Goal: Task Accomplishment & Management: Complete application form

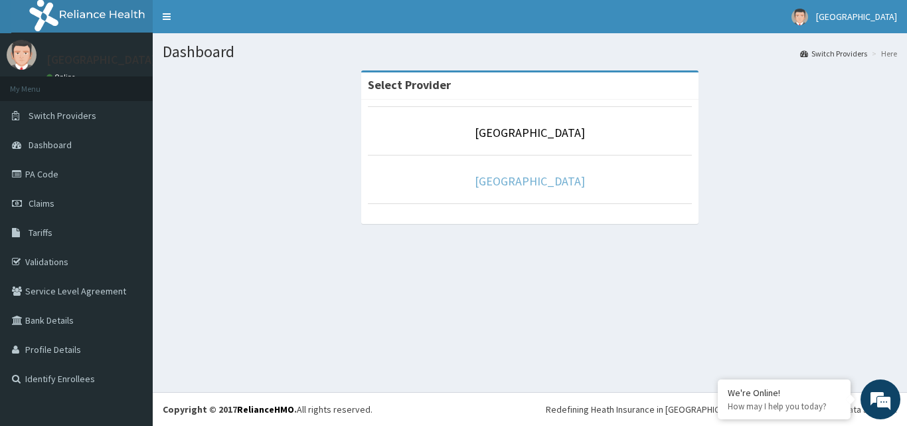
click at [552, 185] on link "[GEOGRAPHIC_DATA]" at bounding box center [530, 180] width 110 height 15
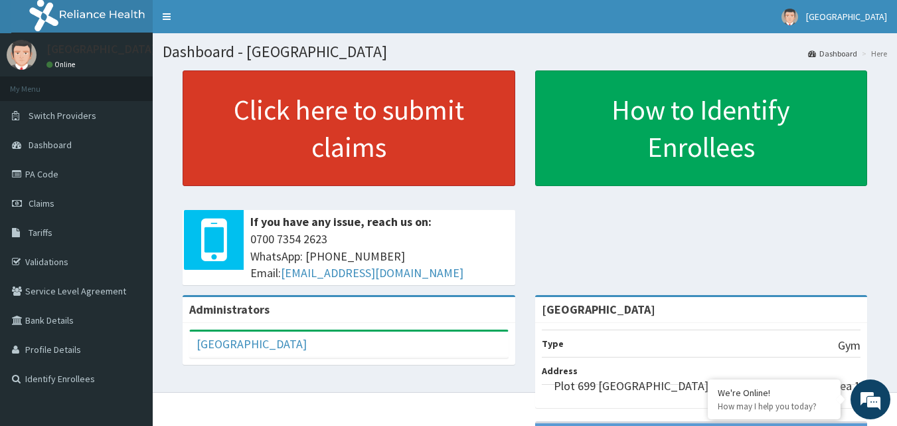
click at [320, 131] on link "Click here to submit claims" at bounding box center [349, 128] width 333 height 116
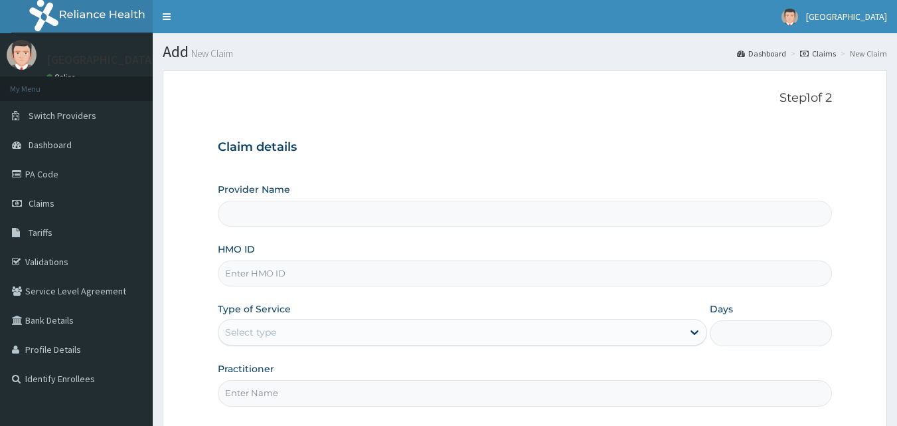
type input "[GEOGRAPHIC_DATA]"
type input "1"
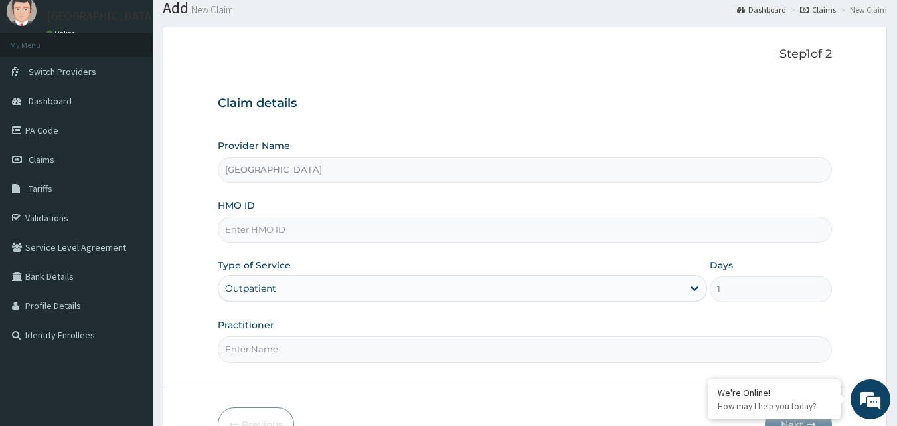
scroll to position [66, 0]
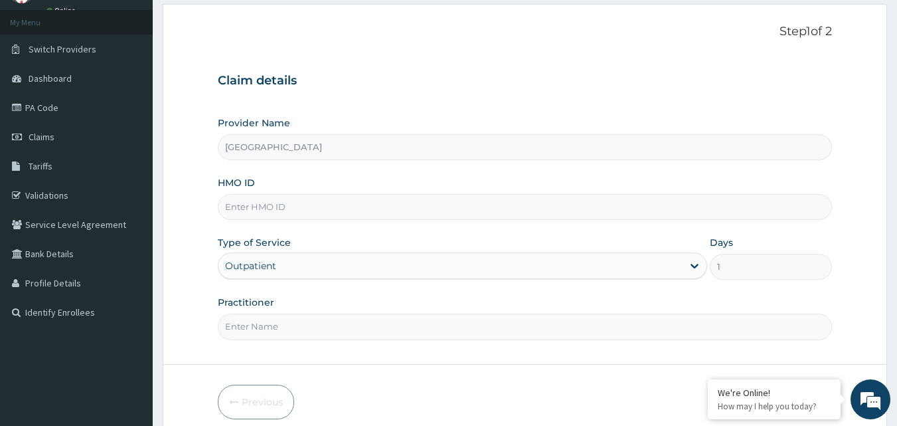
click at [275, 207] on input "HMO ID" at bounding box center [525, 207] width 615 height 26
drag, startPoint x: 262, startPoint y: 221, endPoint x: 505, endPoint y: 72, distance: 285.2
click at [505, 72] on div "Claim details Provider Name Grand Pela Hotel Gym HMO ID Type of Service Outpati…" at bounding box center [525, 199] width 615 height 279
click at [271, 208] on input "HMO ID" at bounding box center [525, 207] width 615 height 26
type input "CNJ/10002/A"
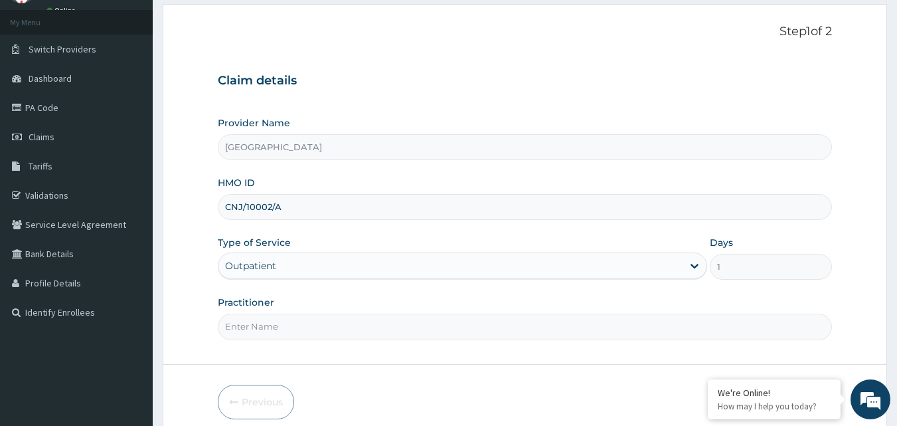
click at [692, 265] on div "Outpatient" at bounding box center [462, 265] width 489 height 27
click at [693, 264] on div "Outpatient" at bounding box center [462, 265] width 489 height 27
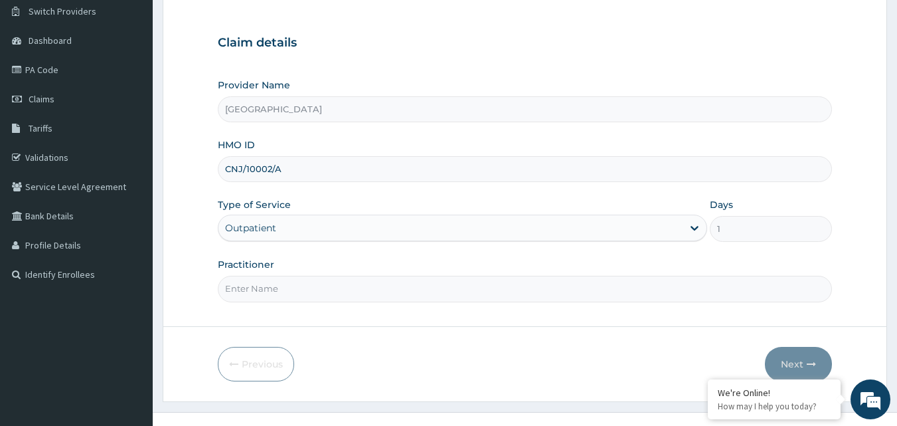
scroll to position [124, 0]
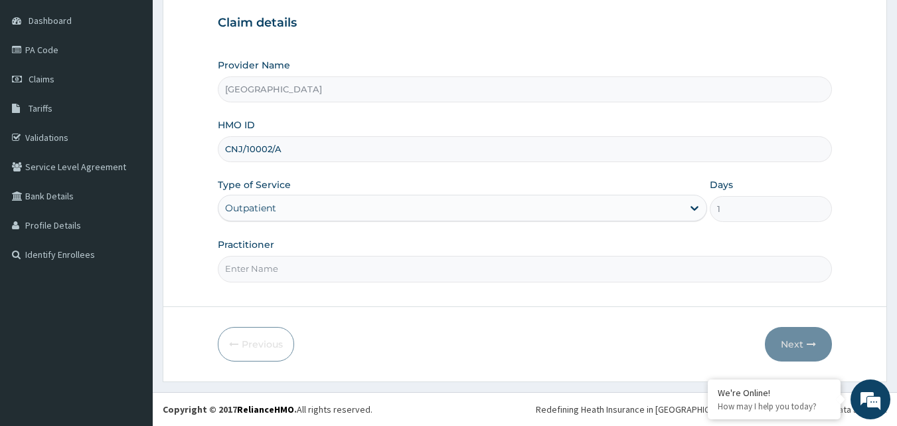
click at [671, 202] on div "Outpatient" at bounding box center [462, 207] width 489 height 27
drag, startPoint x: 690, startPoint y: 207, endPoint x: 664, endPoint y: 210, distance: 26.7
click at [672, 210] on div "Outpatient" at bounding box center [462, 207] width 489 height 27
click at [494, 206] on div "Outpatient" at bounding box center [462, 207] width 489 height 27
click at [318, 276] on input "Practitioner" at bounding box center [525, 269] width 615 height 26
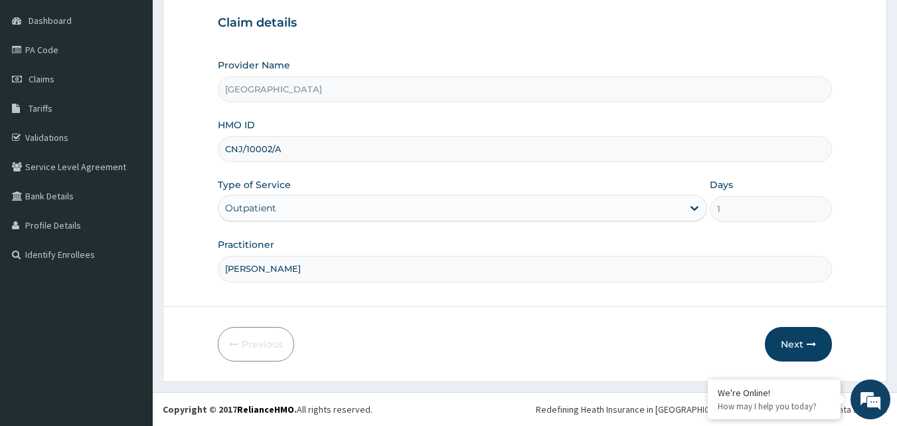
type input "ANJORIN SAMSON"
click at [697, 204] on div "Outpatient" at bounding box center [462, 207] width 489 height 27
click at [694, 206] on div "Outpatient" at bounding box center [462, 207] width 489 height 27
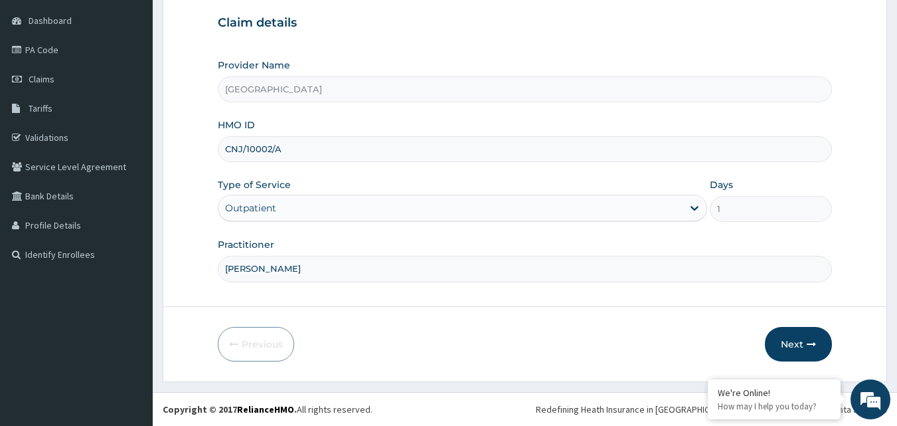
click at [634, 208] on div "Outpatient" at bounding box center [462, 207] width 489 height 27
click at [793, 346] on button "Next" at bounding box center [798, 344] width 67 height 35
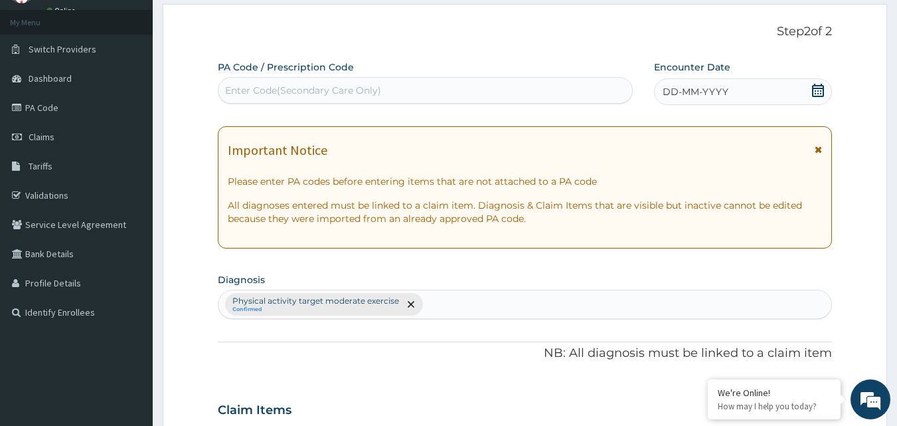
scroll to position [0, 0]
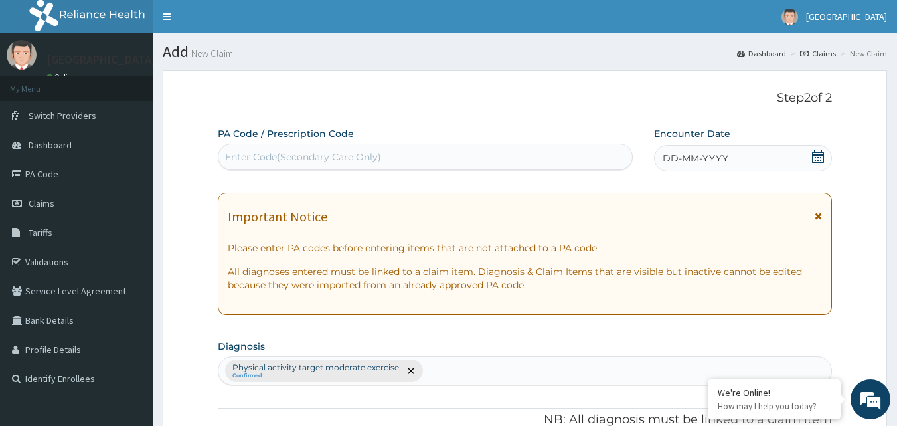
click at [281, 156] on div "Enter Code(Secondary Care Only)" at bounding box center [303, 156] width 156 height 13
type input "CNJ"
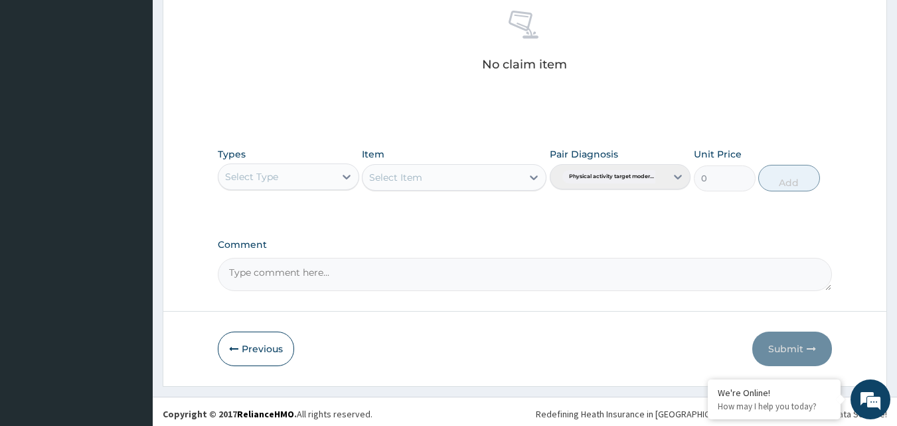
scroll to position [544, 0]
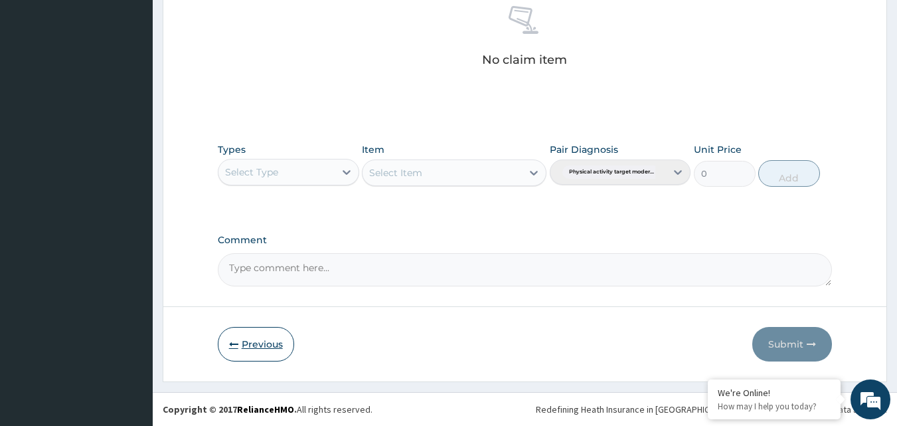
click at [248, 337] on button "Previous" at bounding box center [256, 344] width 76 height 35
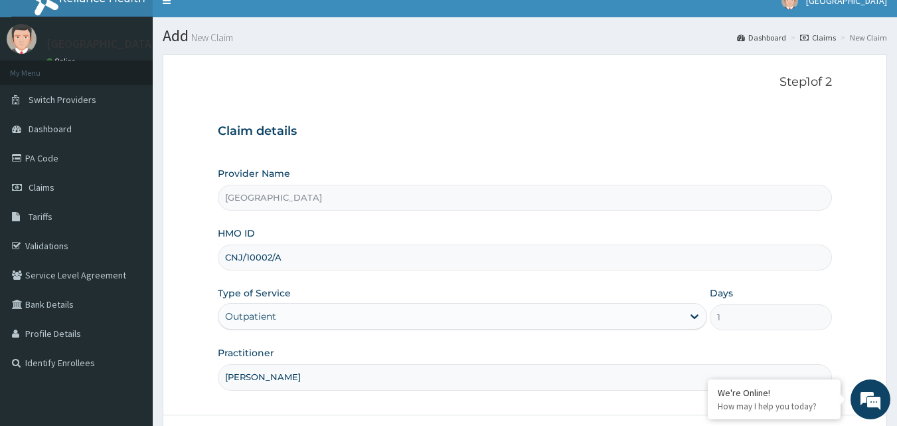
scroll to position [17, 0]
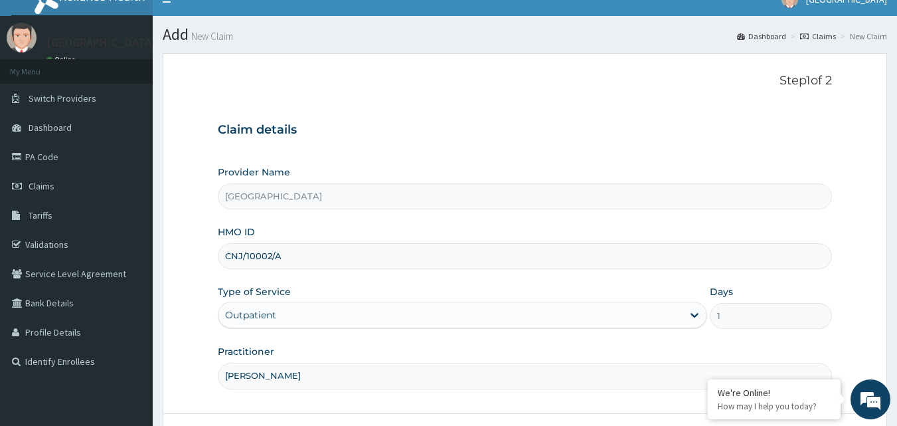
click at [295, 256] on input "CNJ/10002/A" at bounding box center [525, 256] width 615 height 26
type input "C"
type input "ARM/10179/B"
click at [286, 318] on div "Outpatient" at bounding box center [462, 314] width 489 height 27
click at [327, 386] on input "[PERSON_NAME]" at bounding box center [525, 375] width 615 height 26
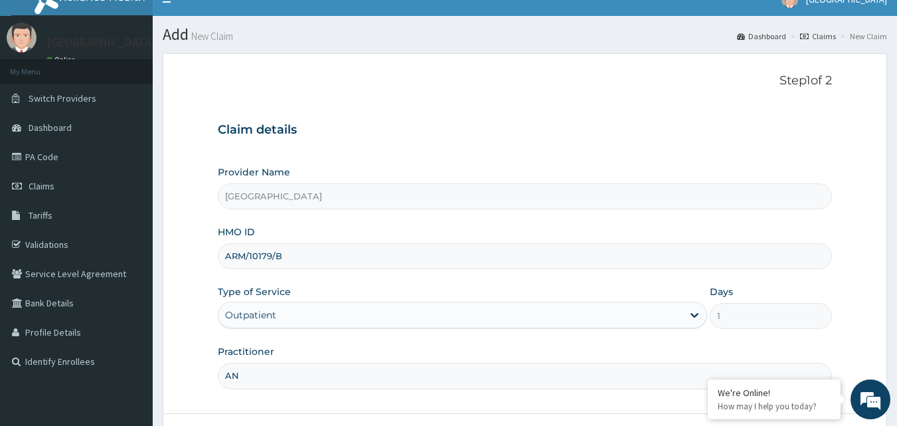
type input "A"
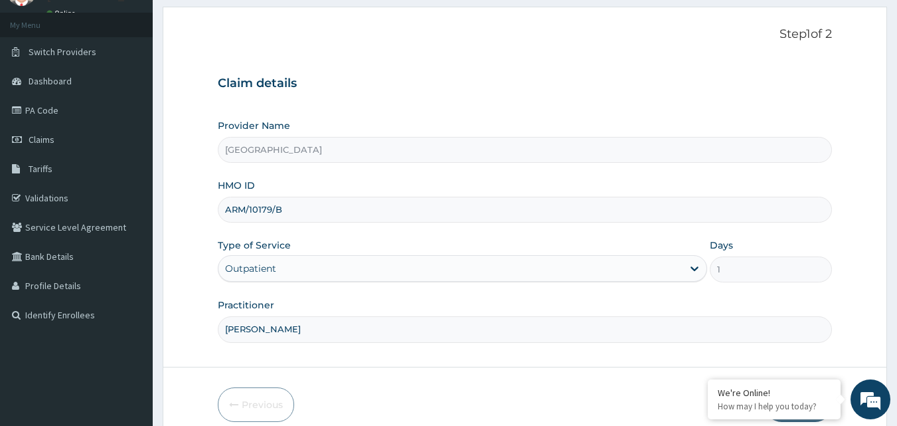
scroll to position [124, 0]
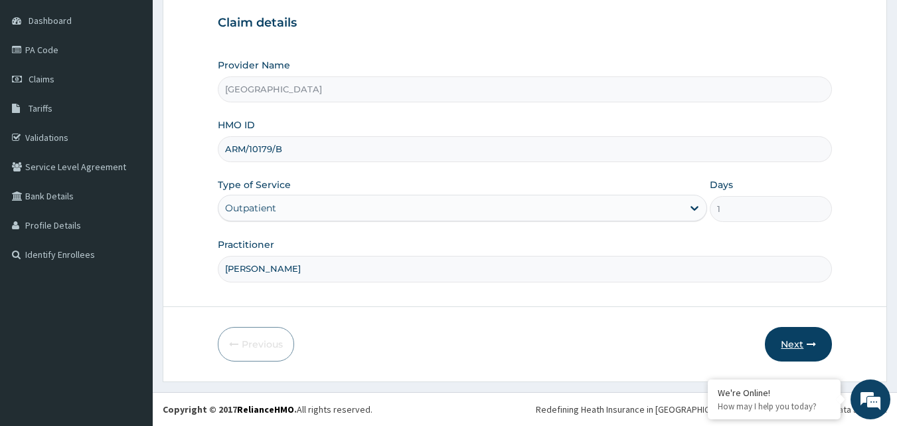
type input "KAASA"
click at [797, 345] on button "Next" at bounding box center [798, 344] width 67 height 35
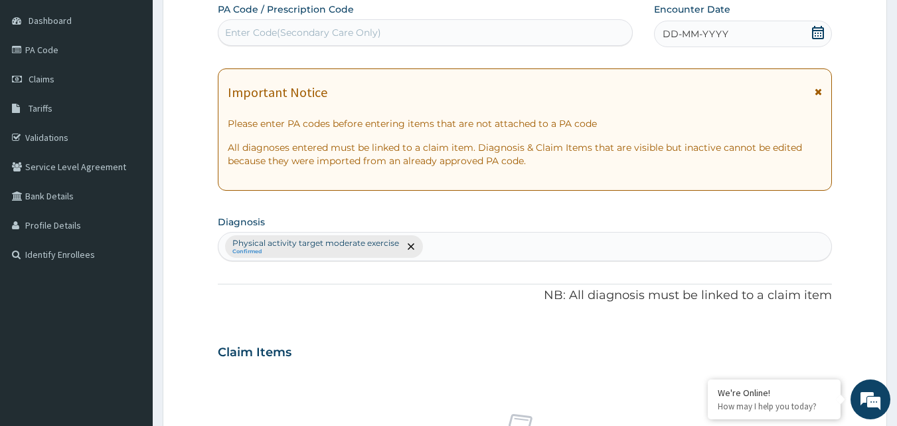
scroll to position [0, 0]
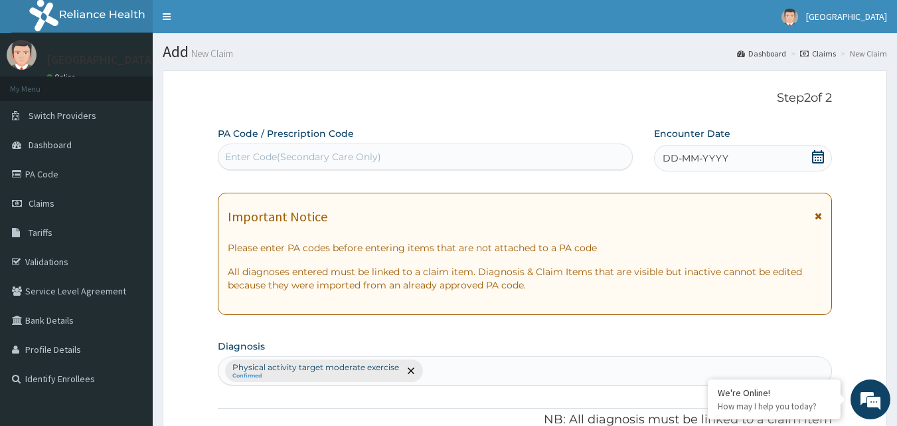
click at [272, 153] on div "Enter Code(Secondary Care Only)" at bounding box center [303, 156] width 156 height 13
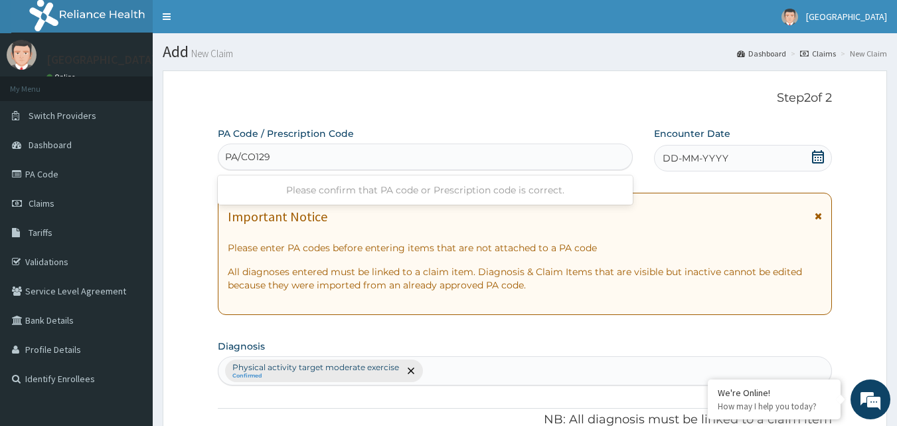
type input "PA/CO1293"
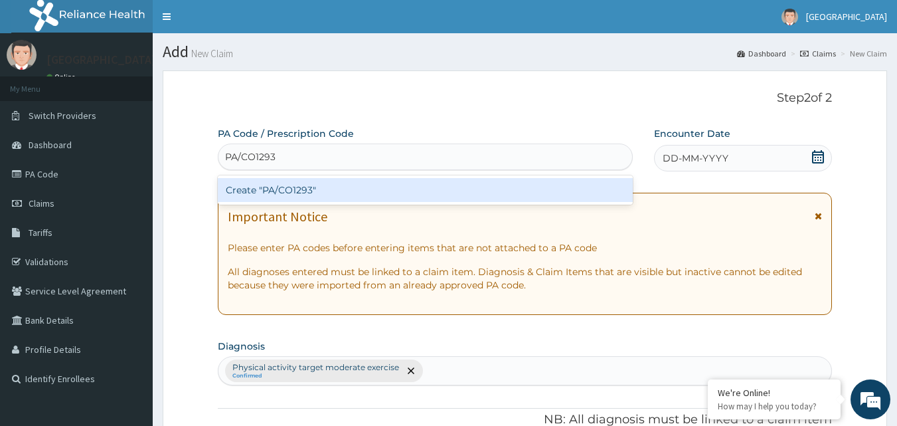
click at [495, 194] on div "Create "PA/CO1293"" at bounding box center [426, 190] width 416 height 24
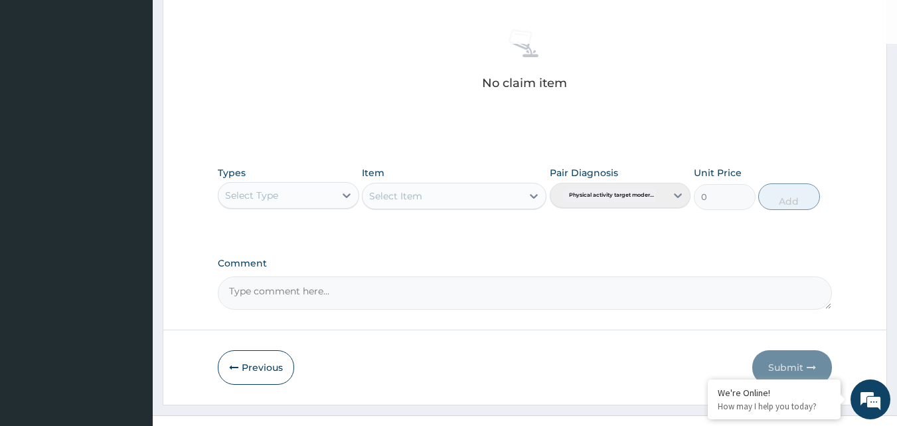
scroll to position [532, 0]
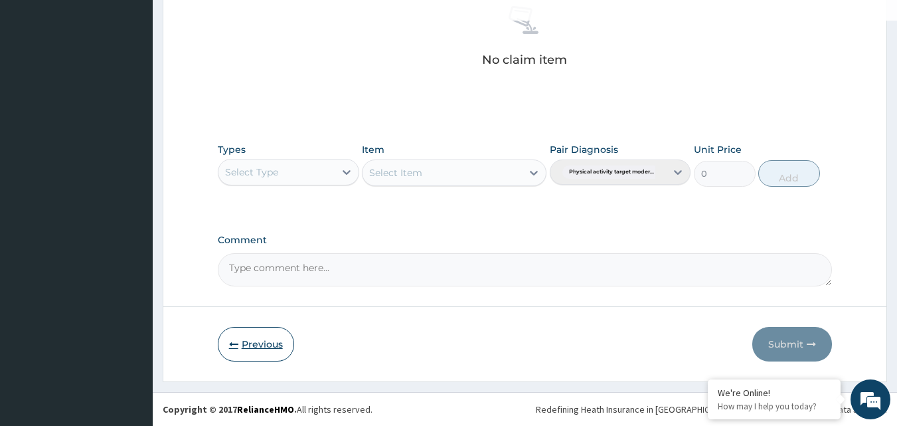
click at [252, 349] on button "Previous" at bounding box center [256, 344] width 76 height 35
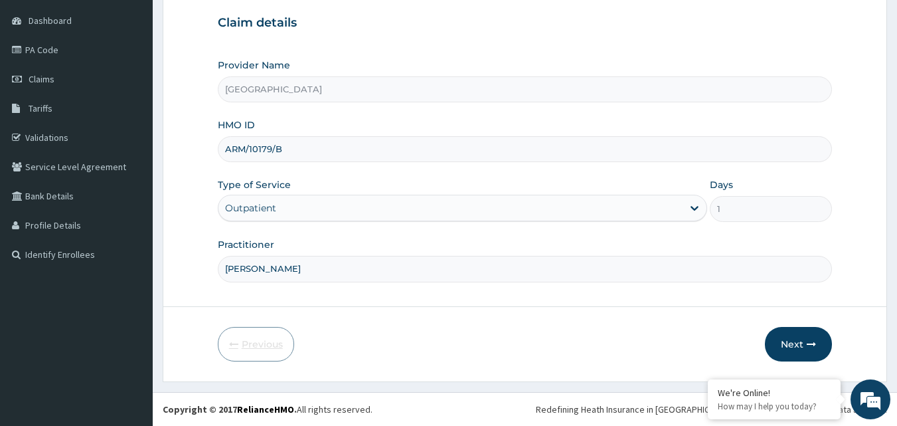
scroll to position [124, 0]
click at [300, 270] on input "KAASA" at bounding box center [525, 269] width 615 height 26
type input "KAASA ORGA"
click at [802, 338] on button "Next" at bounding box center [798, 344] width 67 height 35
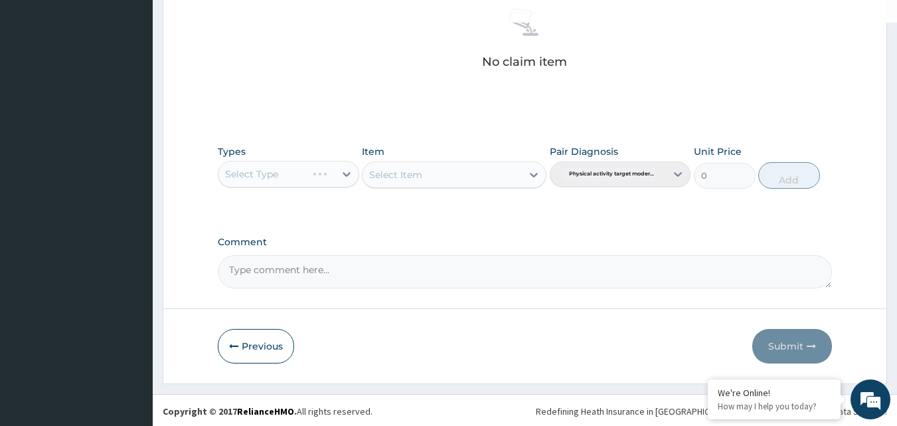
scroll to position [532, 0]
click at [396, 181] on div "Select Item" at bounding box center [454, 172] width 185 height 27
drag, startPoint x: 297, startPoint y: 183, endPoint x: 308, endPoint y: 180, distance: 10.9
click at [298, 181] on div "Select Type" at bounding box center [288, 172] width 141 height 27
click at [345, 173] on div "Select Type" at bounding box center [288, 172] width 141 height 27
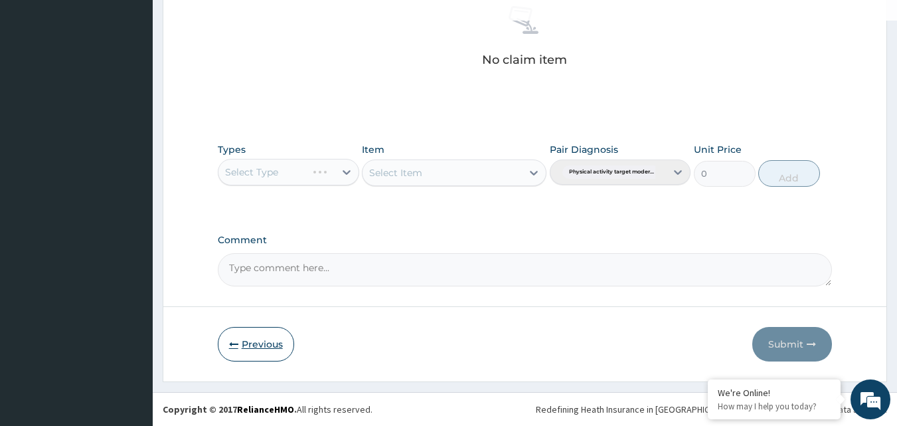
click at [262, 341] on button "Previous" at bounding box center [256, 344] width 76 height 35
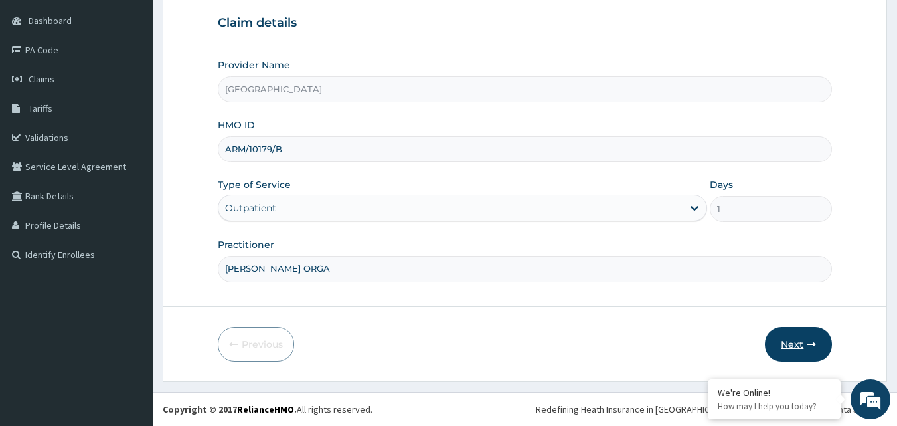
click at [799, 341] on button "Next" at bounding box center [798, 344] width 67 height 35
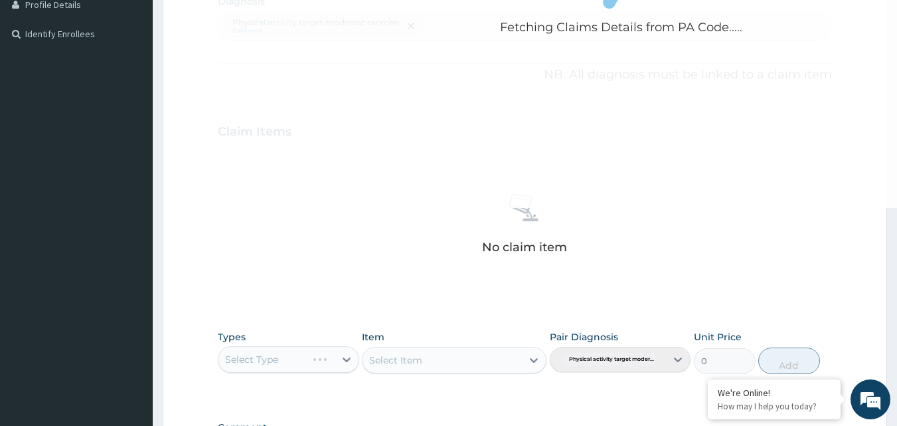
scroll to position [532, 0]
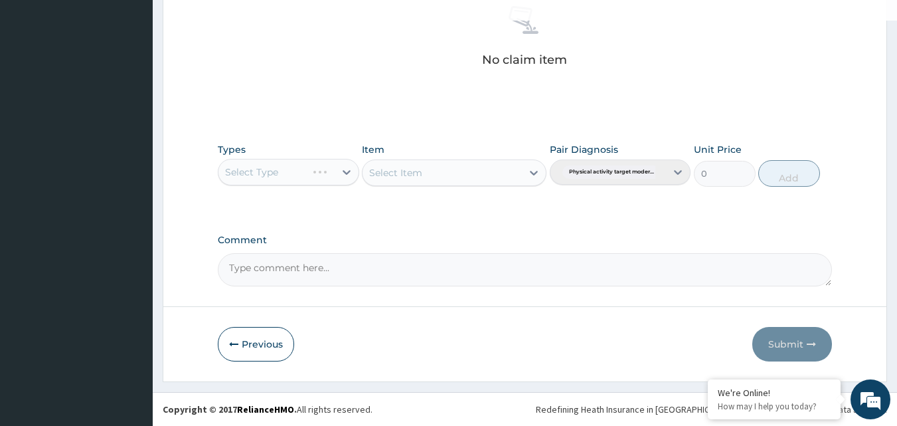
click at [300, 271] on textarea "Comment" at bounding box center [525, 269] width 615 height 33
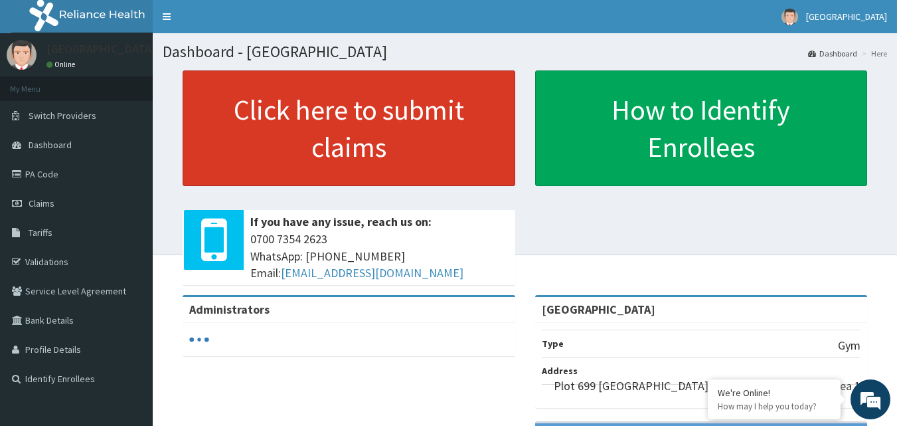
click at [370, 147] on link "Click here to submit claims" at bounding box center [349, 128] width 333 height 116
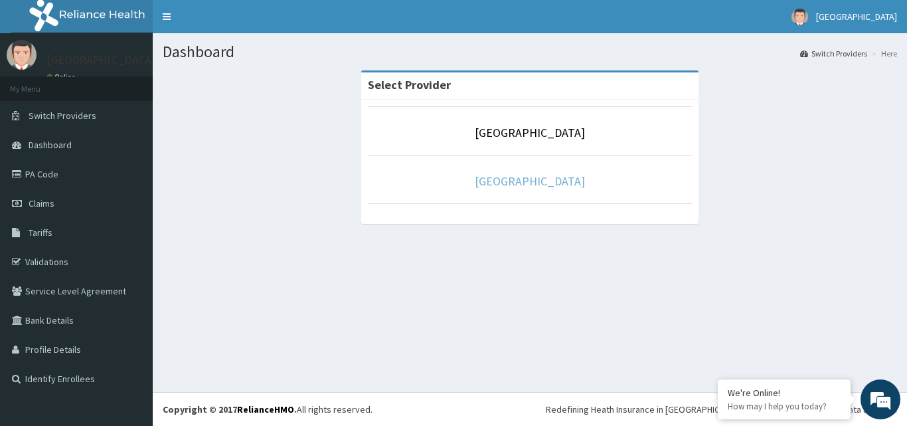
click at [511, 183] on link "Grand Pela Hotel Gym" at bounding box center [530, 180] width 110 height 15
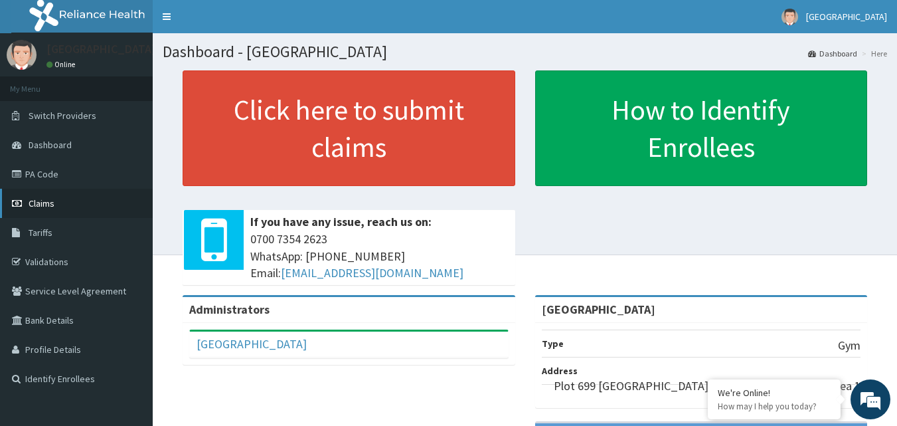
click at [37, 203] on span "Claims" at bounding box center [42, 203] width 26 height 12
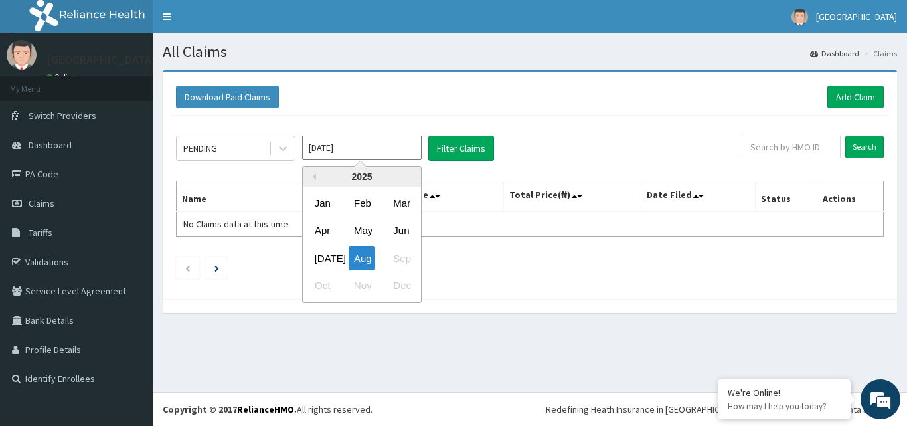
click at [368, 149] on input "Aug 2025" at bounding box center [361, 147] width 119 height 24
click at [325, 259] on div "Jul" at bounding box center [322, 258] width 27 height 25
type input "Jul 2025"
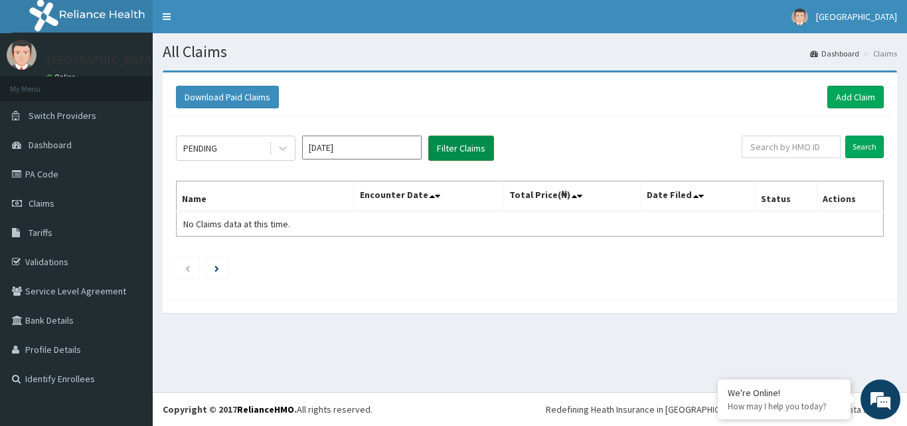
click at [457, 145] on button "Filter Claims" at bounding box center [461, 147] width 66 height 25
click at [802, 144] on input "text" at bounding box center [790, 146] width 99 height 23
type input "CNJ/10002/A"
click at [869, 143] on input "Search" at bounding box center [864, 146] width 39 height 23
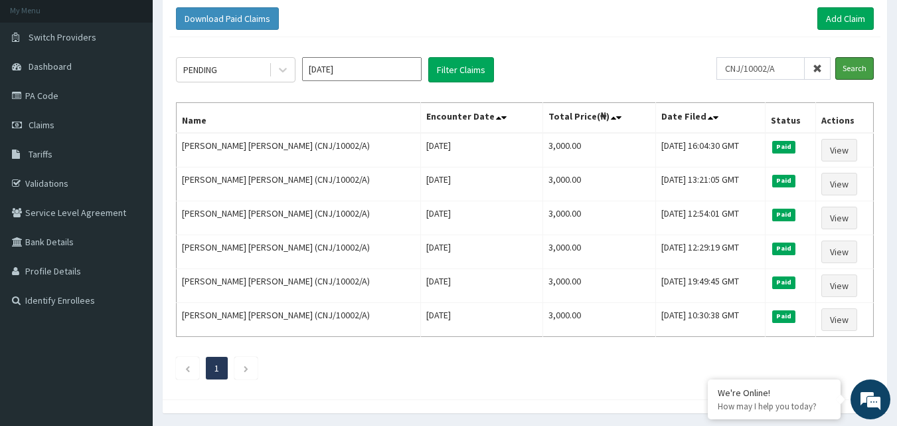
scroll to position [88, 0]
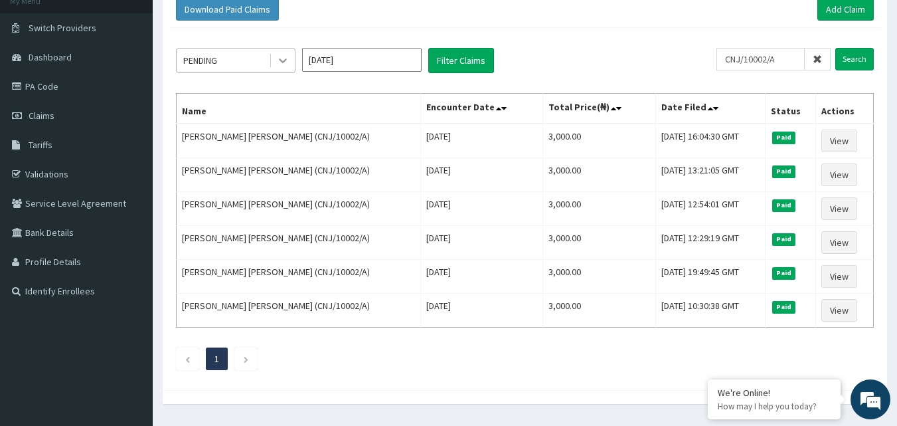
click at [280, 60] on icon at bounding box center [283, 61] width 8 height 5
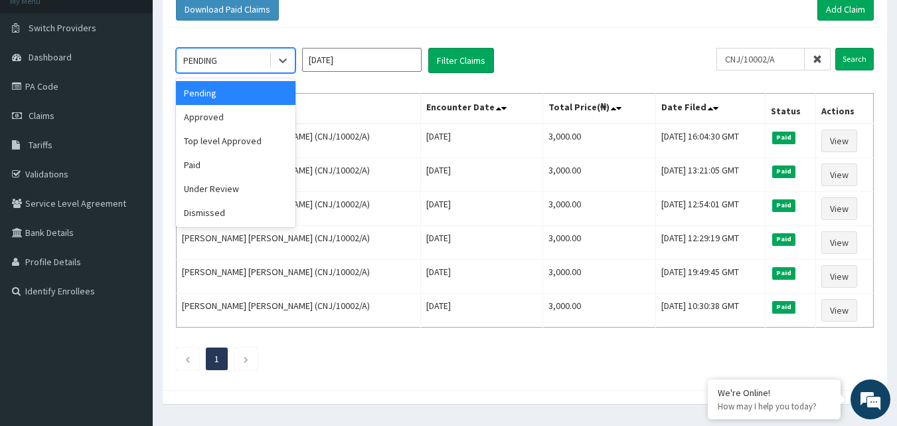
click at [283, 91] on div "Pending" at bounding box center [235, 93] width 119 height 24
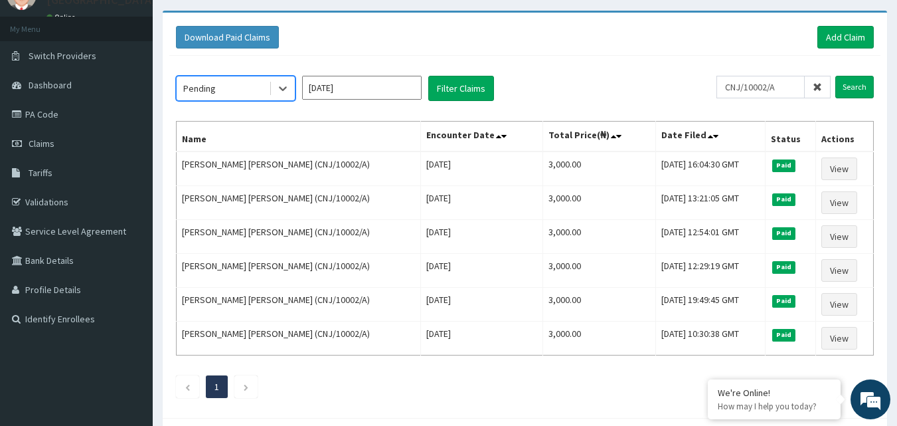
scroll to position [0, 0]
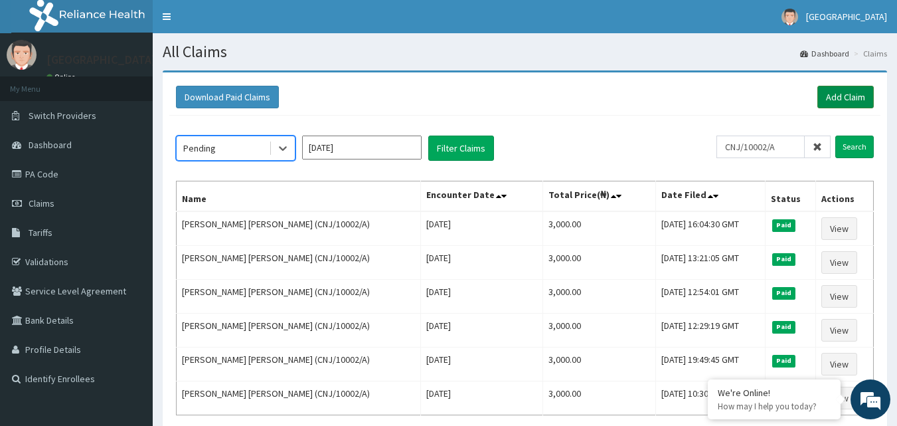
click at [839, 96] on link "Add Claim" at bounding box center [845, 97] width 56 height 23
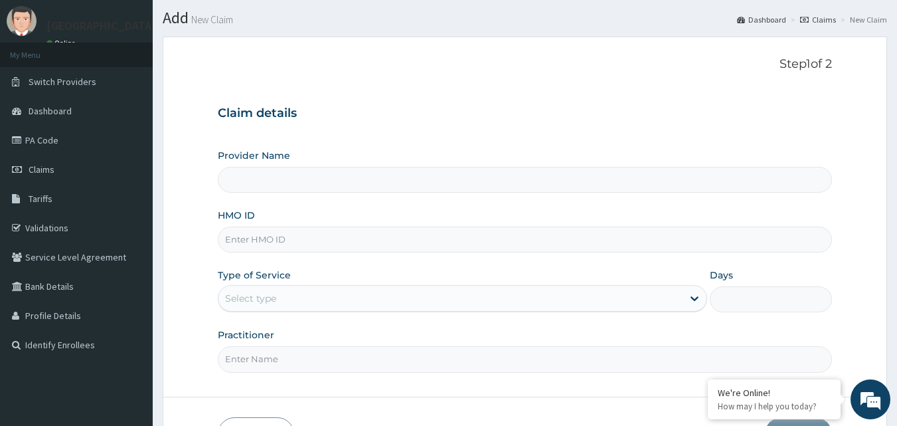
scroll to position [66, 0]
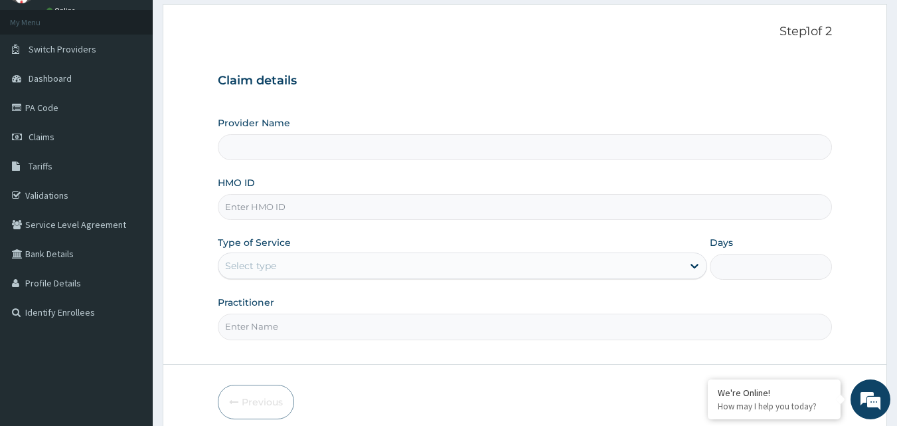
type input "[GEOGRAPHIC_DATA]"
type input "1"
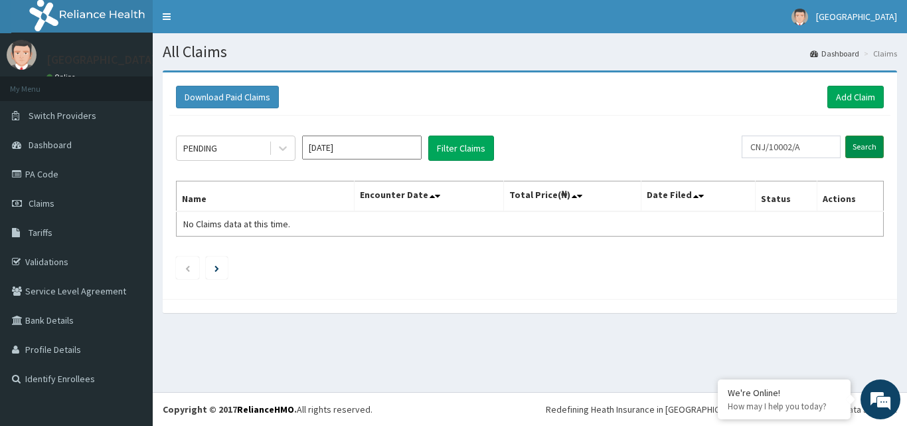
click at [864, 145] on input "Search" at bounding box center [864, 146] width 39 height 23
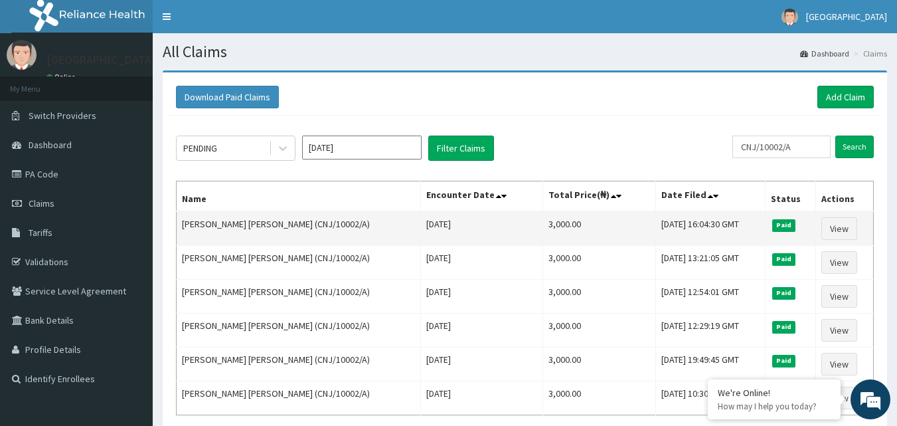
click at [347, 224] on td "Samson Oluwatosin Anjorin (CNJ/10002/A)" at bounding box center [299, 228] width 244 height 35
drag, startPoint x: 342, startPoint y: 222, endPoint x: 295, endPoint y: 226, distance: 46.6
click at [295, 226] on td "Samson Oluwatosin Anjorin (CNJ/10002/A)" at bounding box center [299, 228] width 244 height 35
copy td "CNJ/10002/A"
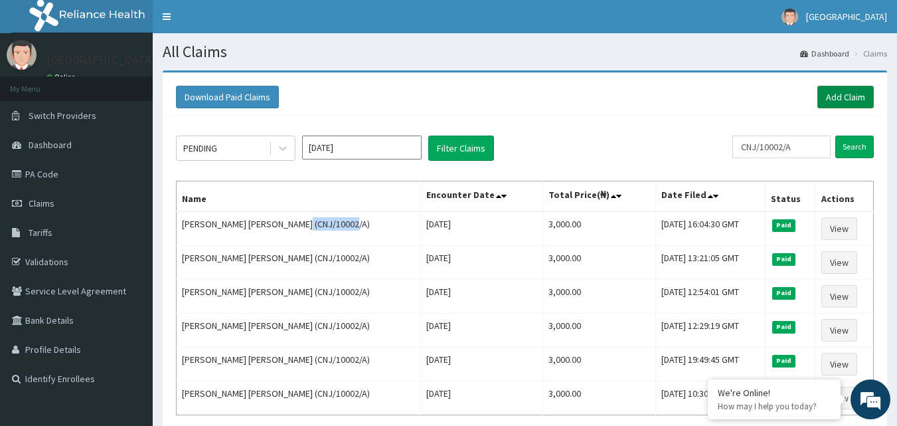
click at [846, 96] on link "Add Claim" at bounding box center [845, 97] width 56 height 23
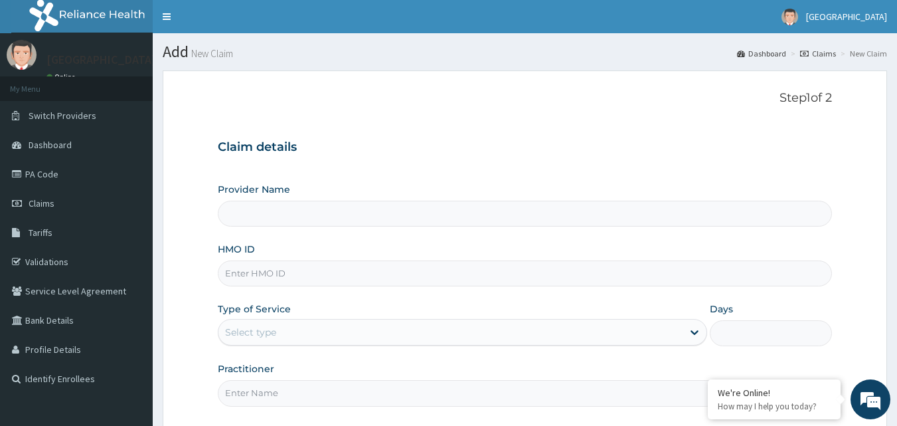
type input "[GEOGRAPHIC_DATA]"
type input "1"
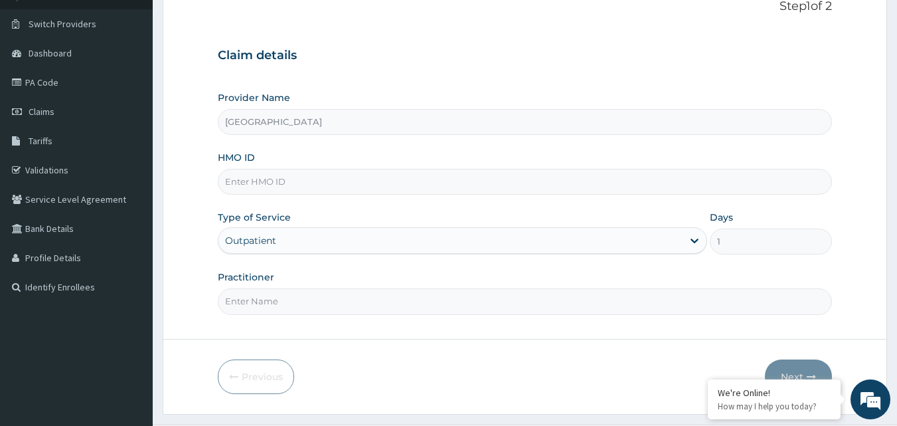
scroll to position [124, 0]
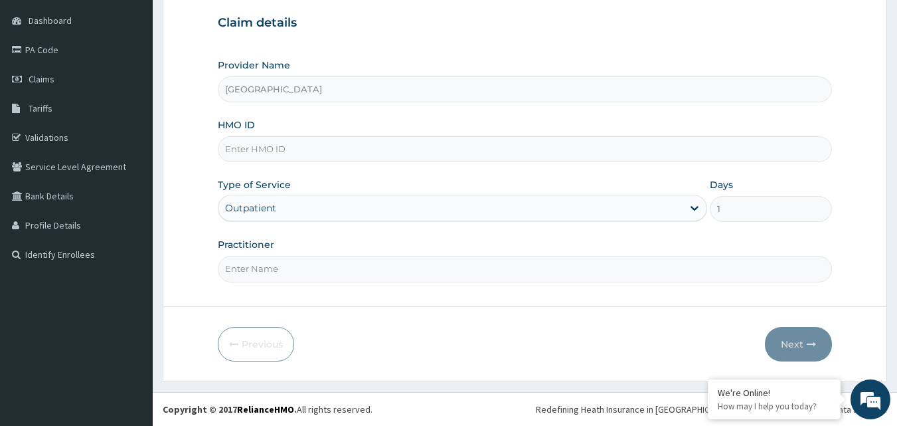
click at [272, 145] on input "HMO ID" at bounding box center [525, 149] width 615 height 26
paste input "CNJ/10002/A"
type input "CNJ/10002/A"
click at [313, 269] on input "Practitioner" at bounding box center [525, 269] width 615 height 26
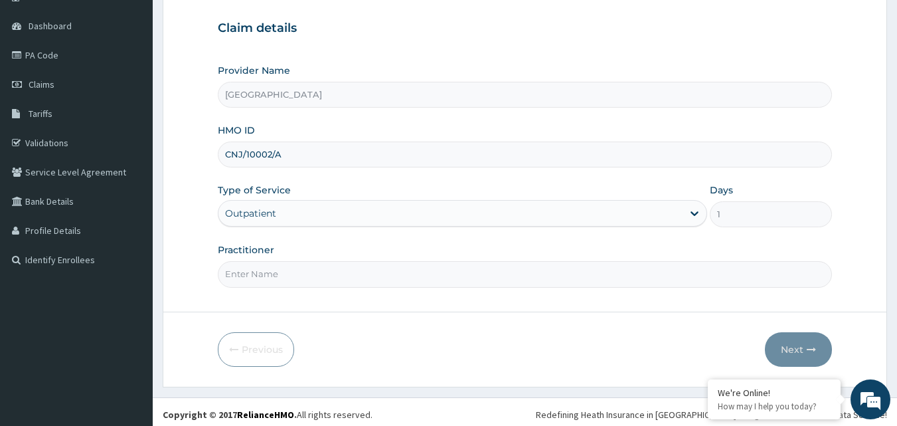
scroll to position [124, 0]
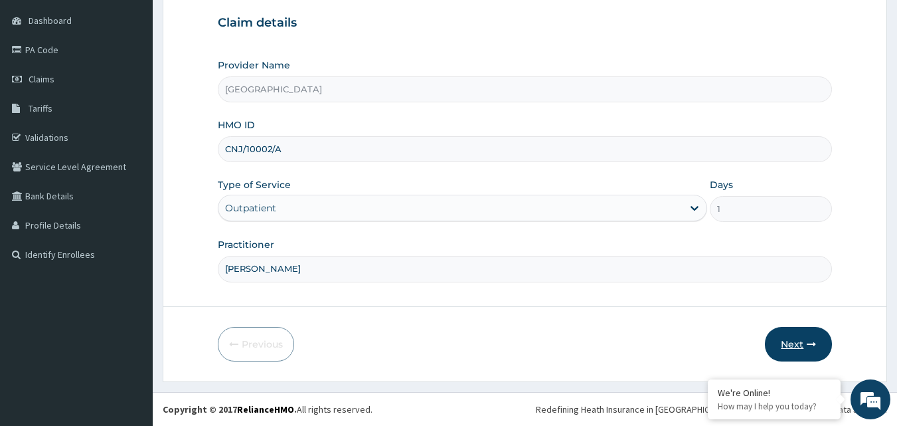
type input "ANJORIN SAMSON"
click at [800, 343] on button "Next" at bounding box center [798, 344] width 67 height 35
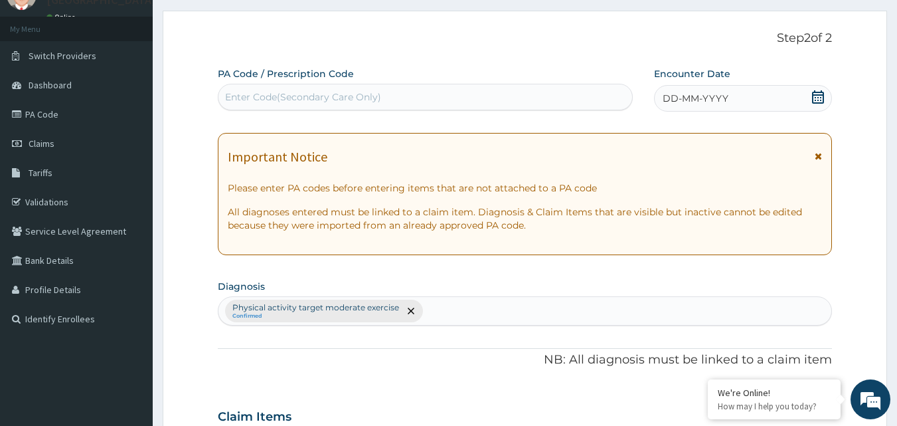
scroll to position [0, 0]
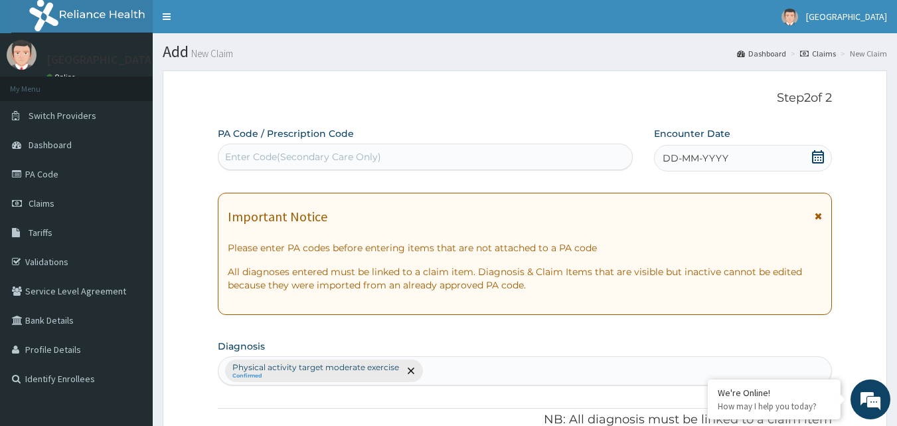
drag, startPoint x: 350, startPoint y: 167, endPoint x: 393, endPoint y: 173, distance: 42.9
click at [822, 160] on icon at bounding box center [817, 156] width 13 height 13
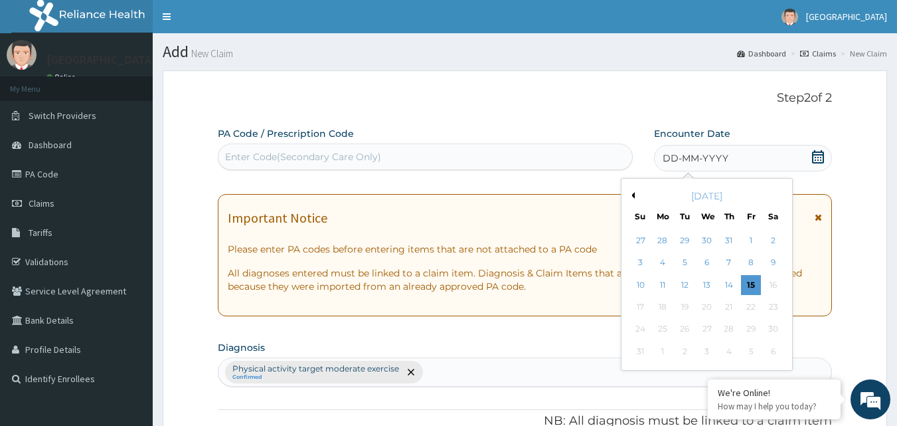
click at [637, 196] on div "August 2025" at bounding box center [707, 195] width 160 height 13
click at [634, 196] on button "Previous Month" at bounding box center [631, 195] width 7 height 7
click at [708, 238] on div "2" at bounding box center [707, 240] width 20 height 20
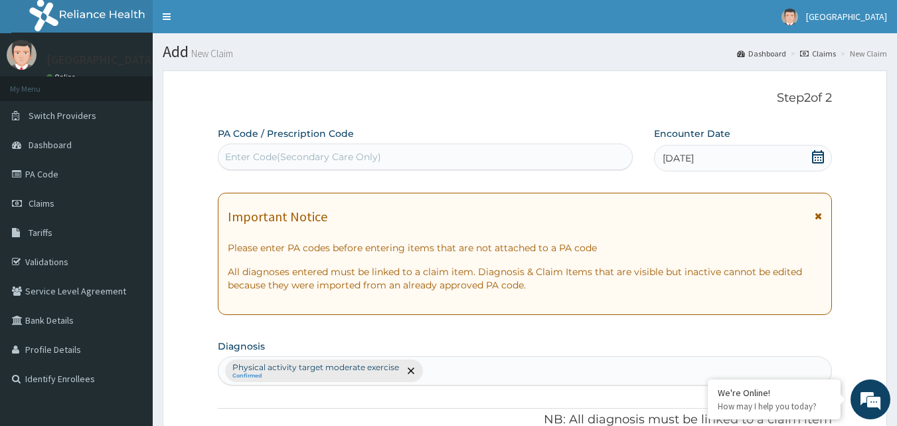
click at [820, 156] on icon at bounding box center [817, 156] width 13 height 13
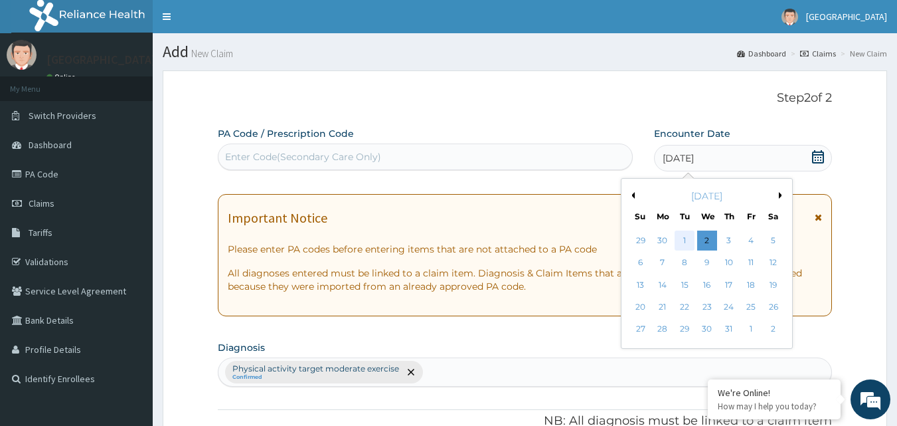
click at [685, 242] on div "1" at bounding box center [685, 240] width 20 height 20
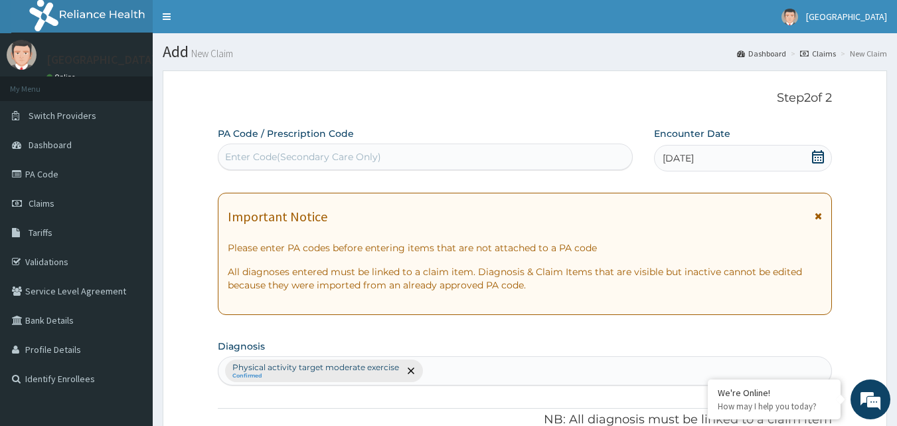
click at [288, 154] on div "Enter Code(Secondary Care Only)" at bounding box center [303, 156] width 156 height 13
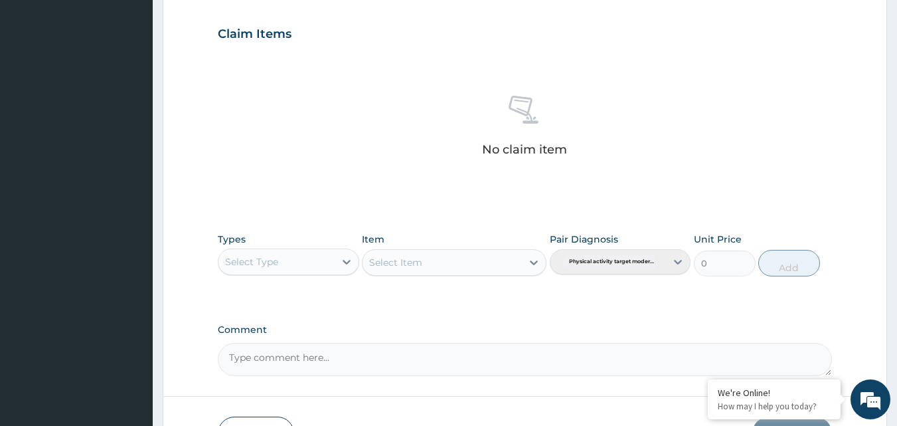
scroll to position [532, 0]
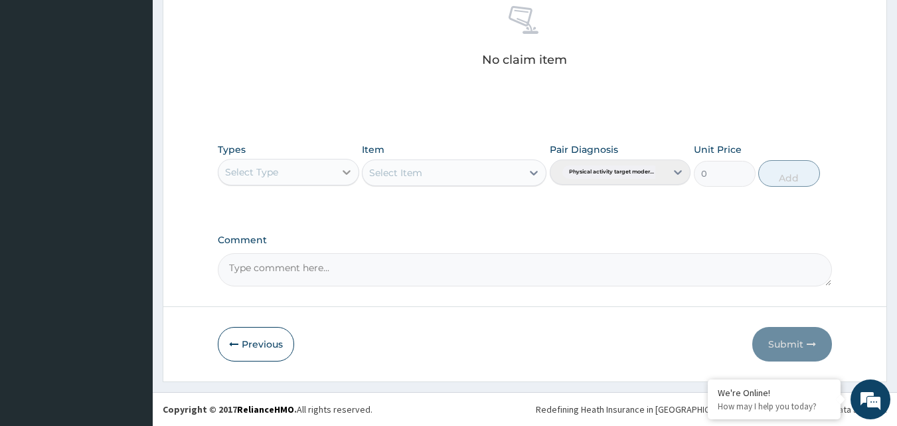
type input "CNJ"
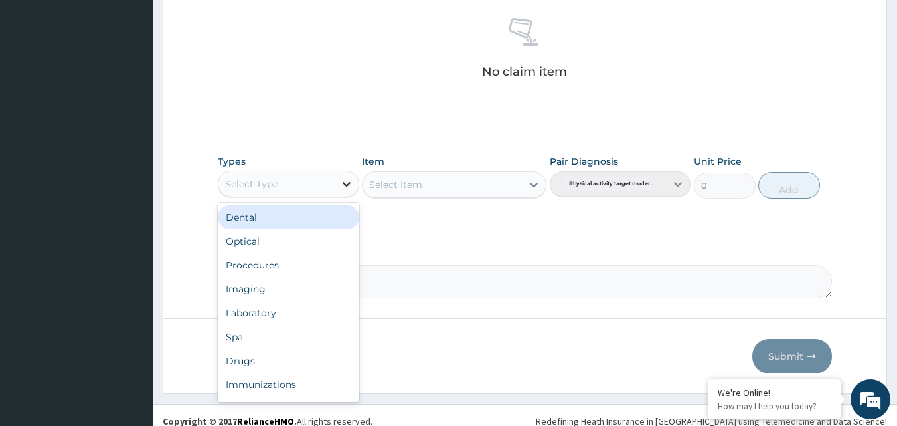
click at [349, 175] on div at bounding box center [347, 184] width 24 height 24
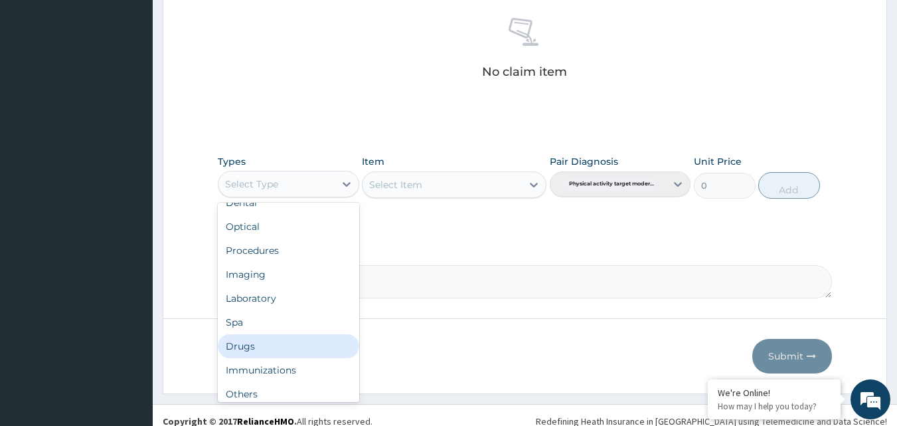
scroll to position [45, 0]
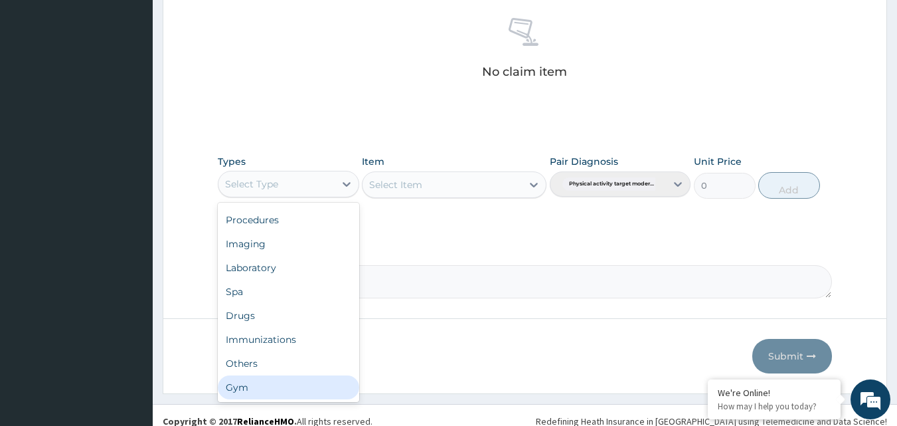
click at [262, 387] on div "Gym" at bounding box center [288, 387] width 141 height 24
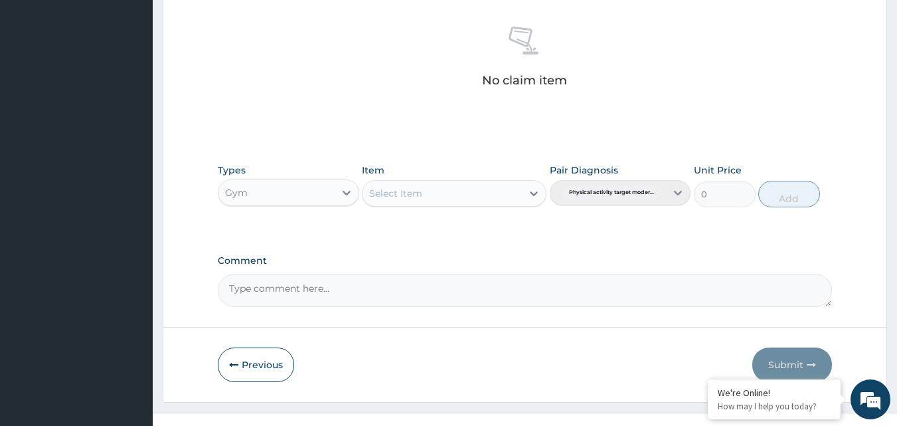
scroll to position [544, 0]
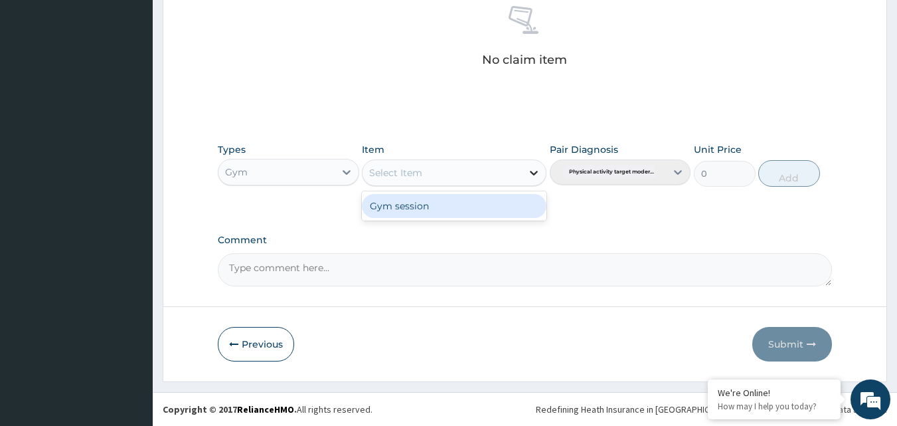
click at [528, 169] on icon at bounding box center [533, 172] width 13 height 13
click at [676, 172] on div "Pair Diagnosis Physical activity target moder..." at bounding box center [620, 165] width 141 height 44
click at [678, 171] on div "Pair Diagnosis Physical activity target moder..." at bounding box center [620, 165] width 141 height 44
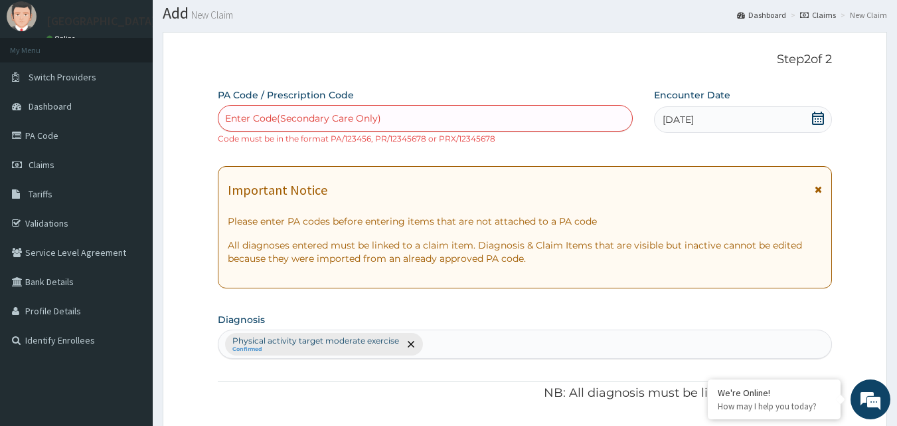
scroll to position [0, 0]
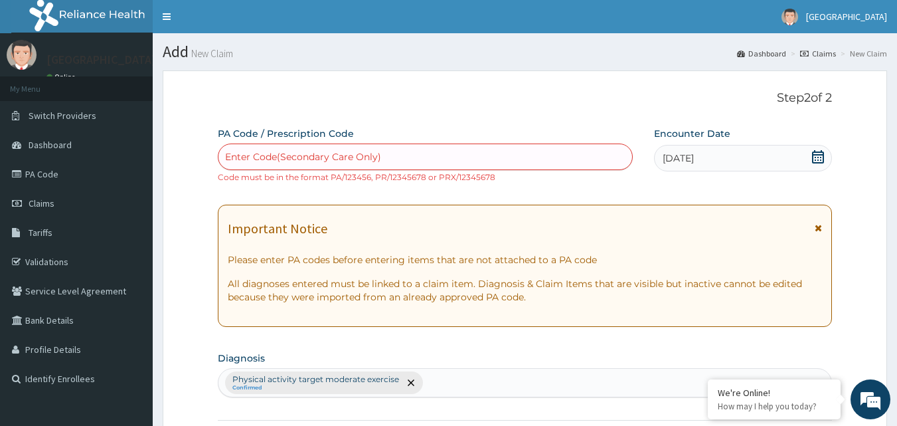
click at [267, 169] on div "Enter Code(Secondary Care Only)" at bounding box center [426, 156] width 416 height 27
click at [489, 155] on div "Enter Code(Secondary Care Only)" at bounding box center [425, 156] width 414 height 21
click at [324, 178] on small "Code must be in the format PA/123456, PR/12345678 or PRX/12345678" at bounding box center [356, 177] width 277 height 10
click at [319, 180] on small "Code must be in the format PA/123456, PR/12345678 or PRX/12345678" at bounding box center [356, 177] width 277 height 10
click at [242, 179] on small "Code must be in the format PA/123456, PR/12345678 or PRX/12345678" at bounding box center [356, 177] width 277 height 10
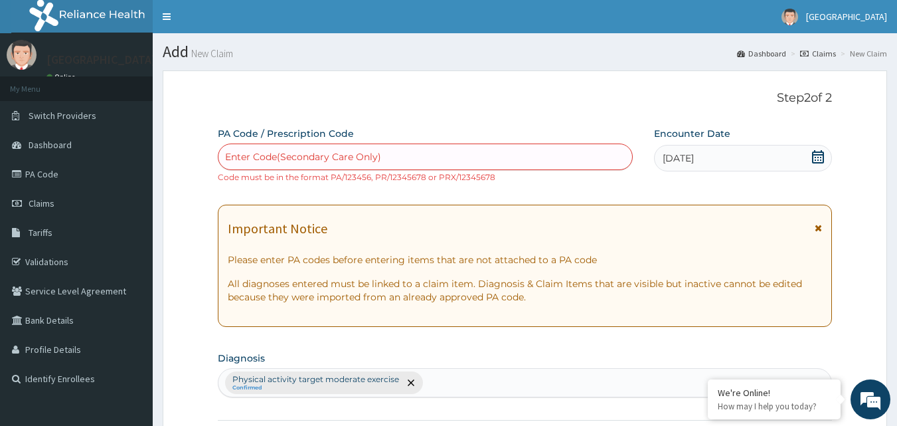
drag, startPoint x: 303, startPoint y: 179, endPoint x: 258, endPoint y: 187, distance: 45.2
drag, startPoint x: 538, startPoint y: 145, endPoint x: 505, endPoint y: 166, distance: 38.8
click at [534, 148] on div "Enter Code(Secondary Care Only)" at bounding box center [426, 156] width 416 height 27
click at [384, 152] on div "Enter Code(Secondary Care Only)" at bounding box center [425, 156] width 414 height 21
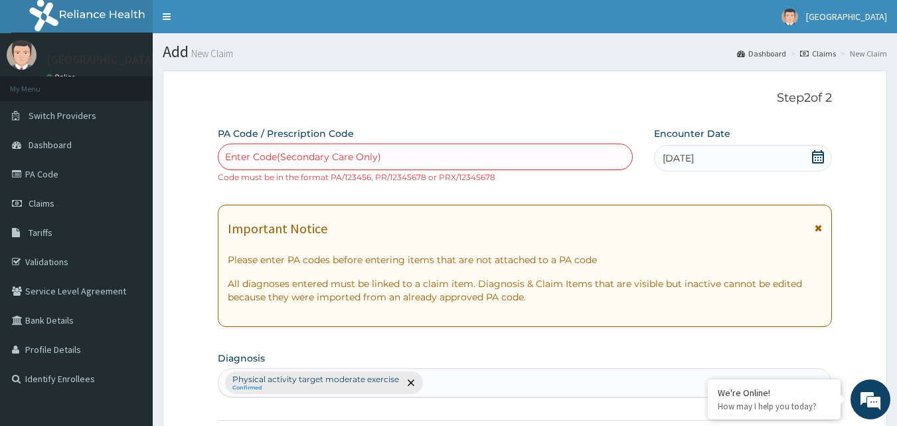
click at [368, 158] on div "Enter Code(Secondary Care Only)" at bounding box center [303, 156] width 156 height 13
click at [467, 94] on p "Step 2 of 2" at bounding box center [525, 98] width 615 height 15
click at [482, 101] on p "Step 2 of 2" at bounding box center [525, 98] width 615 height 15
click at [44, 202] on span "Claims" at bounding box center [42, 203] width 26 height 12
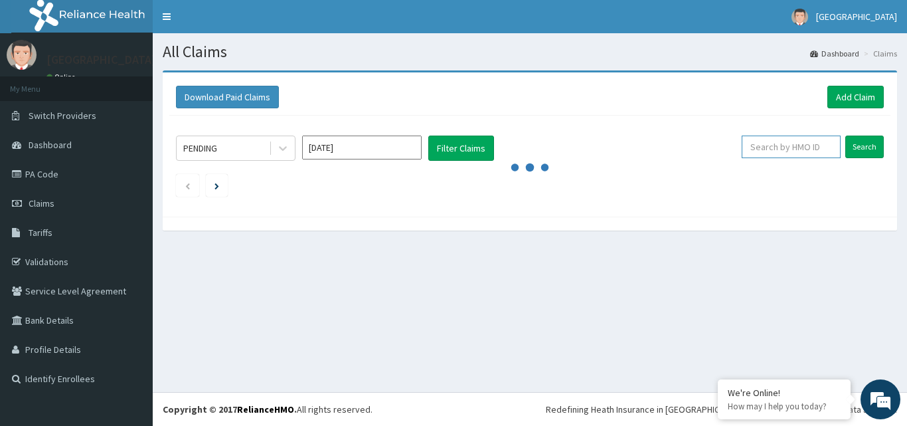
click at [790, 148] on input "text" at bounding box center [790, 146] width 99 height 23
type input "ARM/10179/B"
click at [863, 145] on input "Search" at bounding box center [864, 146] width 39 height 23
drag, startPoint x: 798, startPoint y: 147, endPoint x: 742, endPoint y: 148, distance: 55.8
click at [742, 148] on input "ARM/10179/B" at bounding box center [770, 146] width 89 height 23
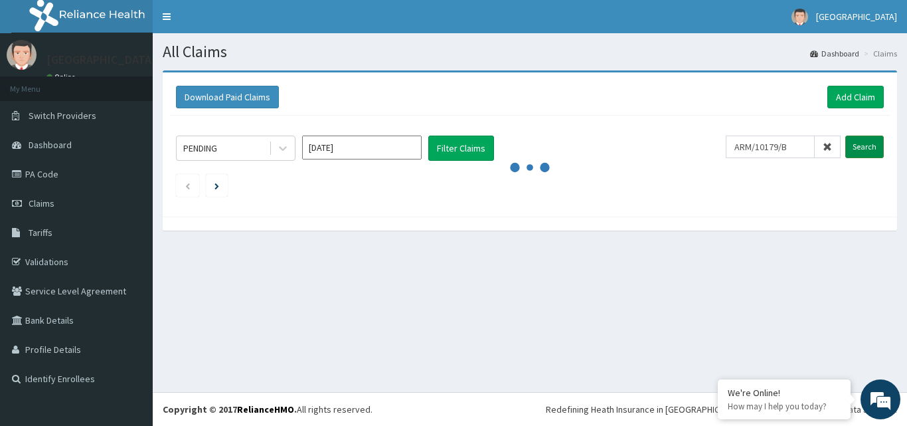
click at [862, 149] on input "Search" at bounding box center [864, 146] width 39 height 23
click at [461, 147] on button "Filter Claims" at bounding box center [461, 147] width 66 height 25
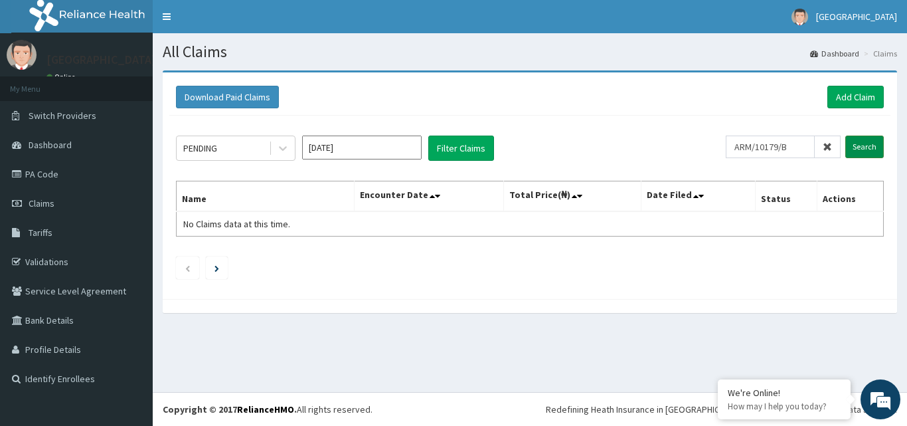
click at [865, 147] on input "Search" at bounding box center [864, 146] width 39 height 23
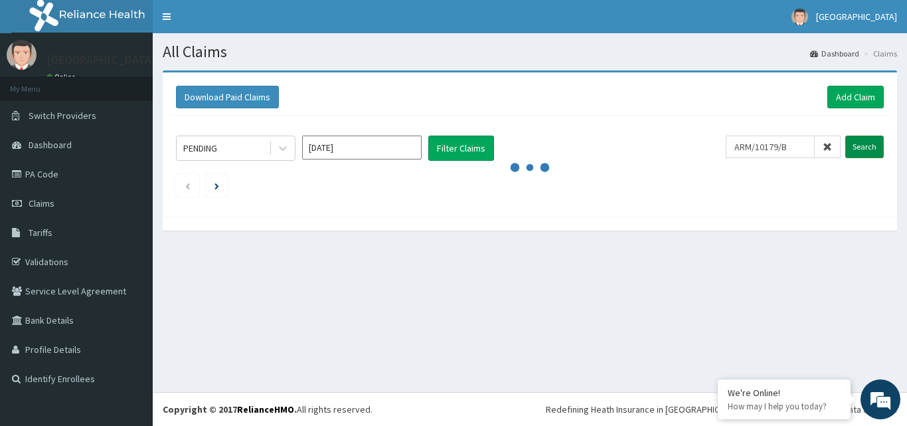
click at [863, 139] on input "Search" at bounding box center [864, 146] width 39 height 23
click at [862, 140] on input "Search" at bounding box center [864, 146] width 39 height 23
click at [463, 145] on button "Filter Claims" at bounding box center [461, 147] width 66 height 25
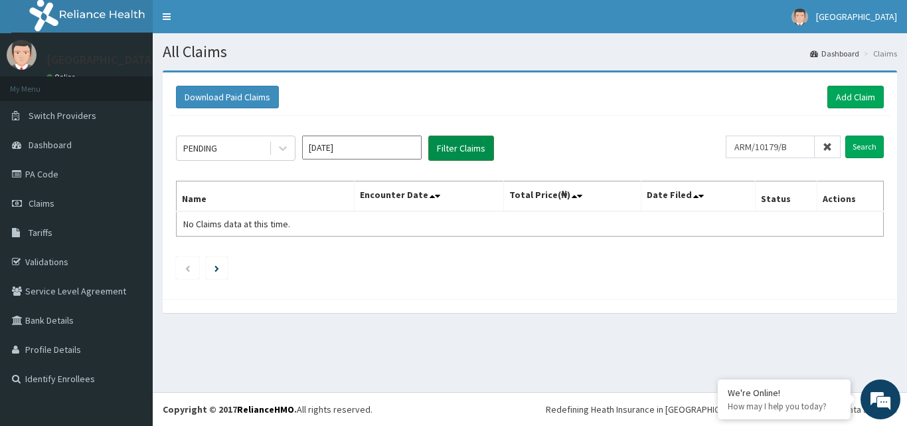
click at [463, 150] on button "Filter Claims" at bounding box center [461, 147] width 66 height 25
click at [861, 142] on input "Search" at bounding box center [864, 146] width 39 height 23
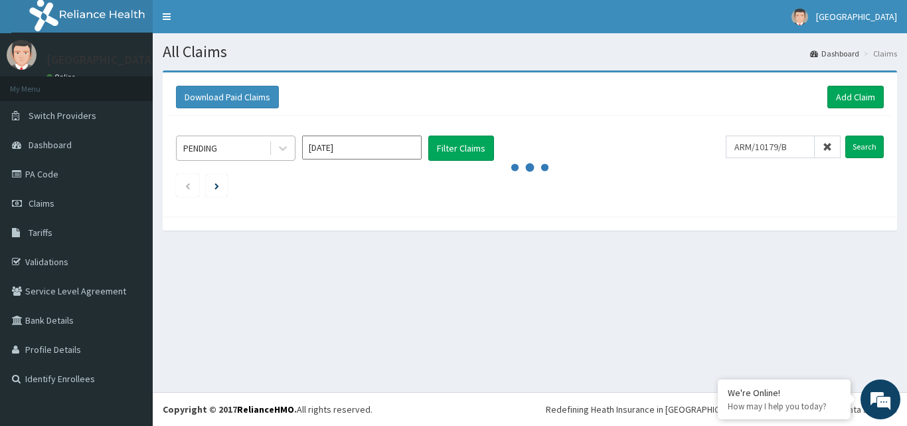
click at [227, 148] on div "PENDING" at bounding box center [223, 147] width 92 height 21
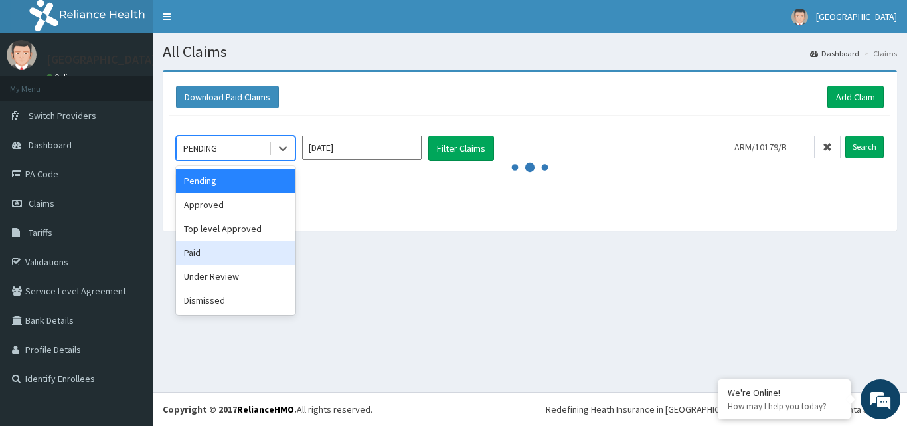
click at [216, 250] on div "Paid" at bounding box center [235, 252] width 119 height 24
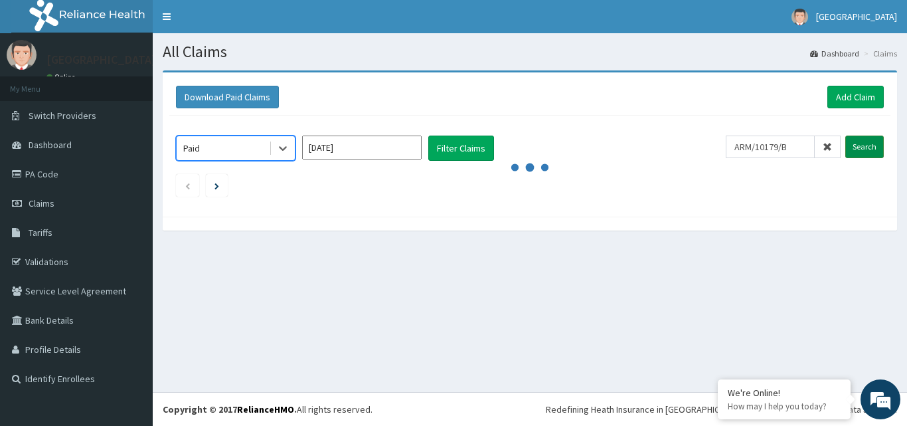
click at [861, 143] on input "Search" at bounding box center [864, 146] width 39 height 23
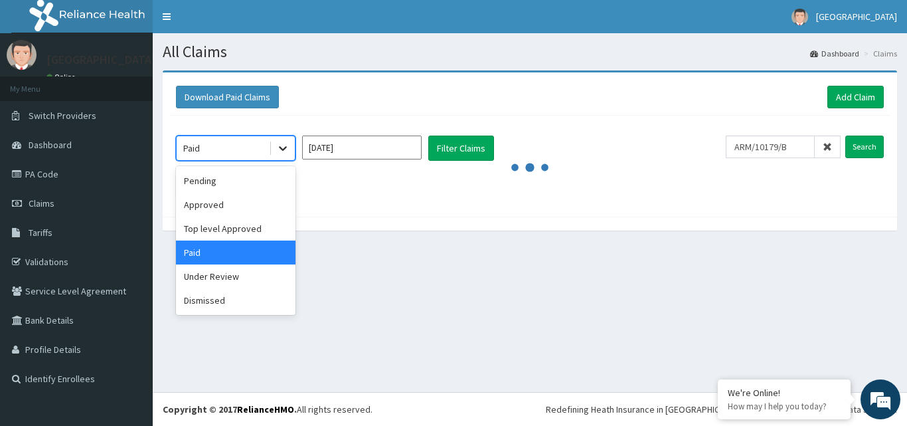
click at [291, 146] on div at bounding box center [283, 148] width 24 height 24
click at [406, 191] on ul at bounding box center [530, 185] width 708 height 23
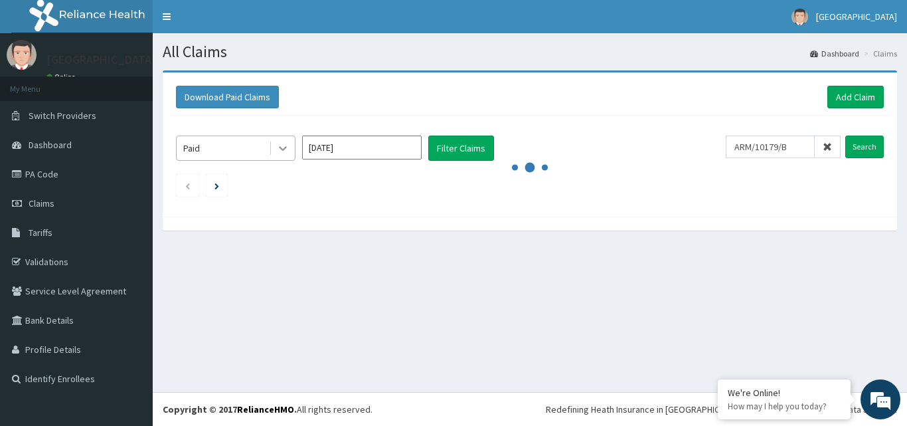
click at [278, 146] on icon at bounding box center [282, 147] width 13 height 13
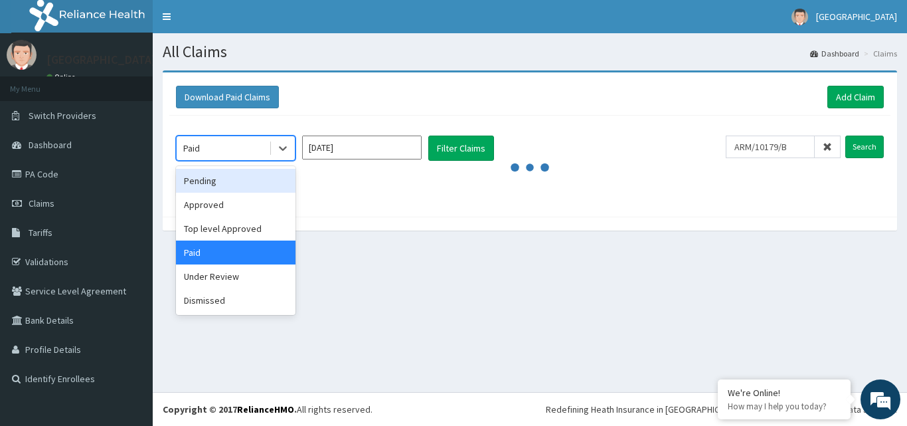
click at [215, 182] on div "Pending" at bounding box center [235, 181] width 119 height 24
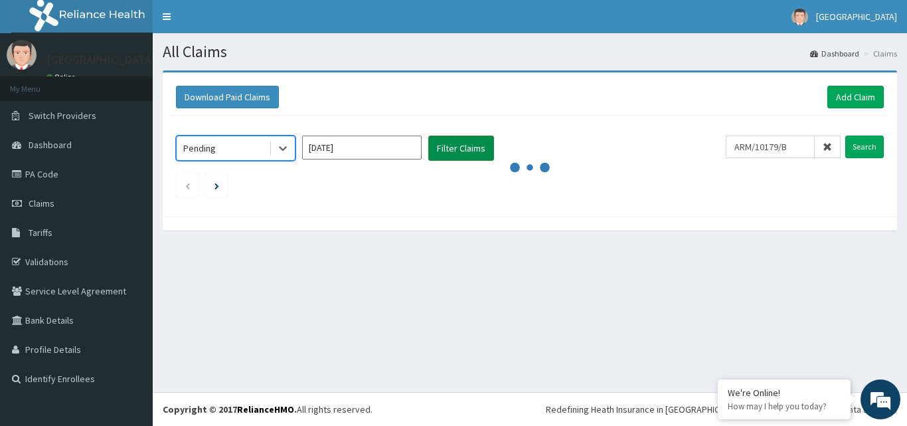
click at [462, 156] on button "Filter Claims" at bounding box center [461, 147] width 66 height 25
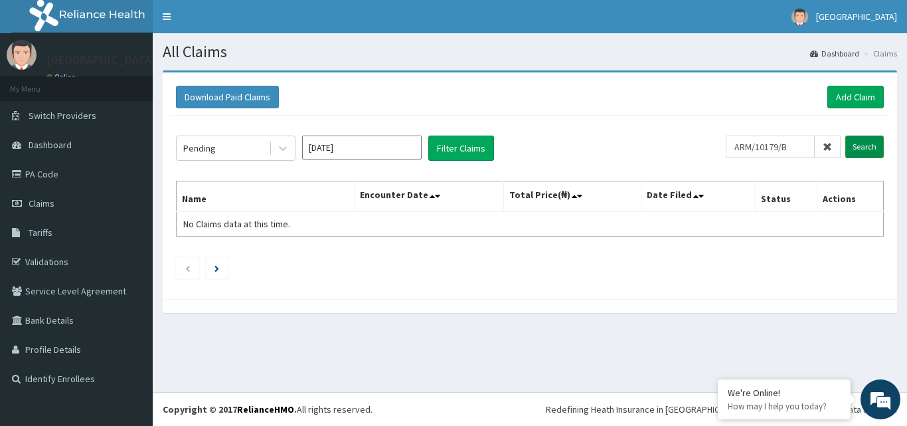
click at [874, 151] on input "Search" at bounding box center [864, 146] width 39 height 23
